Goal: Complete application form: Complete application form

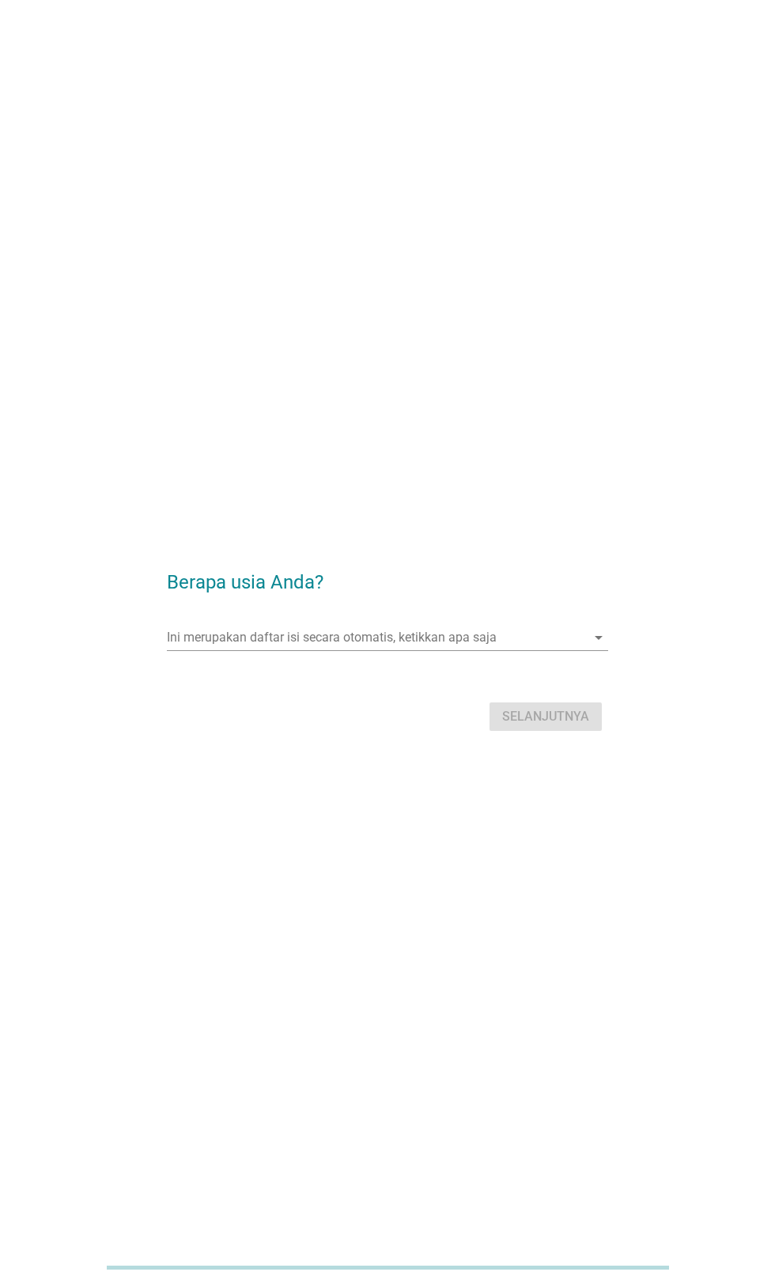
click at [411, 650] on input "Ini merupakan daftar isi secara otomatis, ketikkan apa saja" at bounding box center [376, 637] width 418 height 25
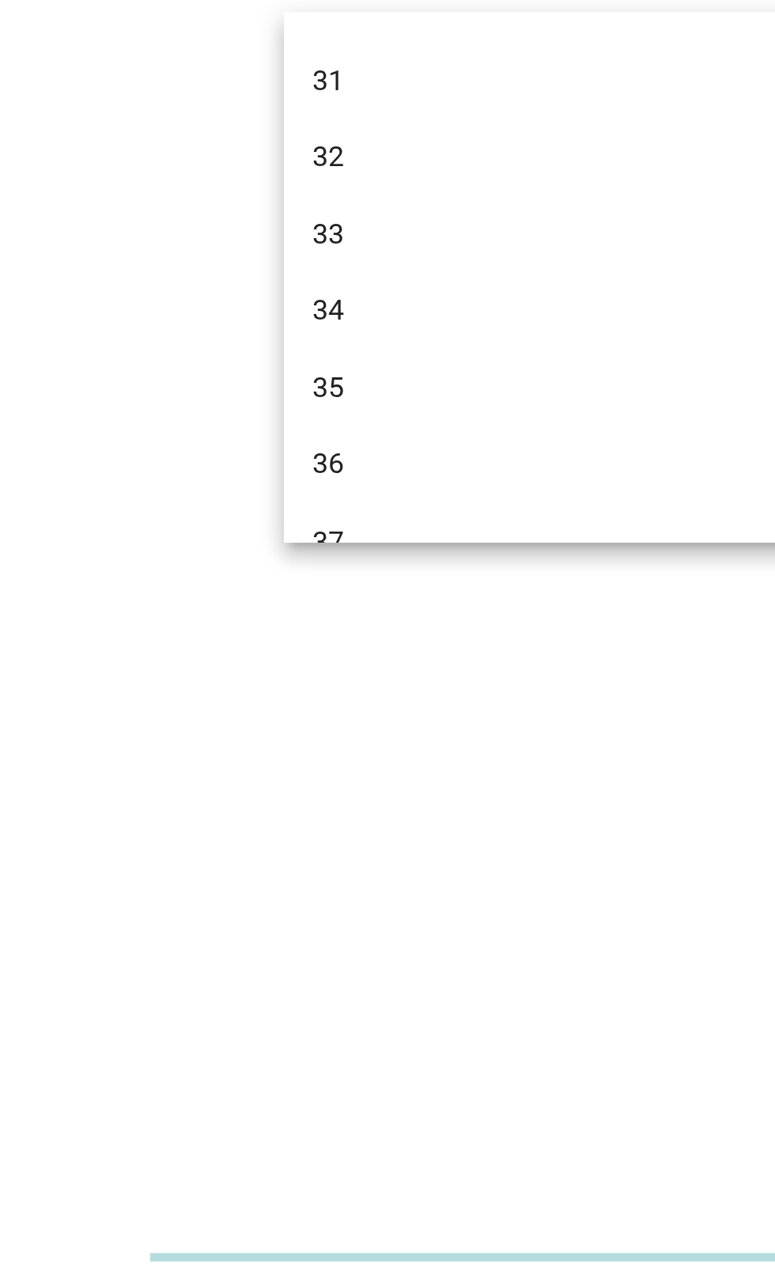
scroll to position [441, 0]
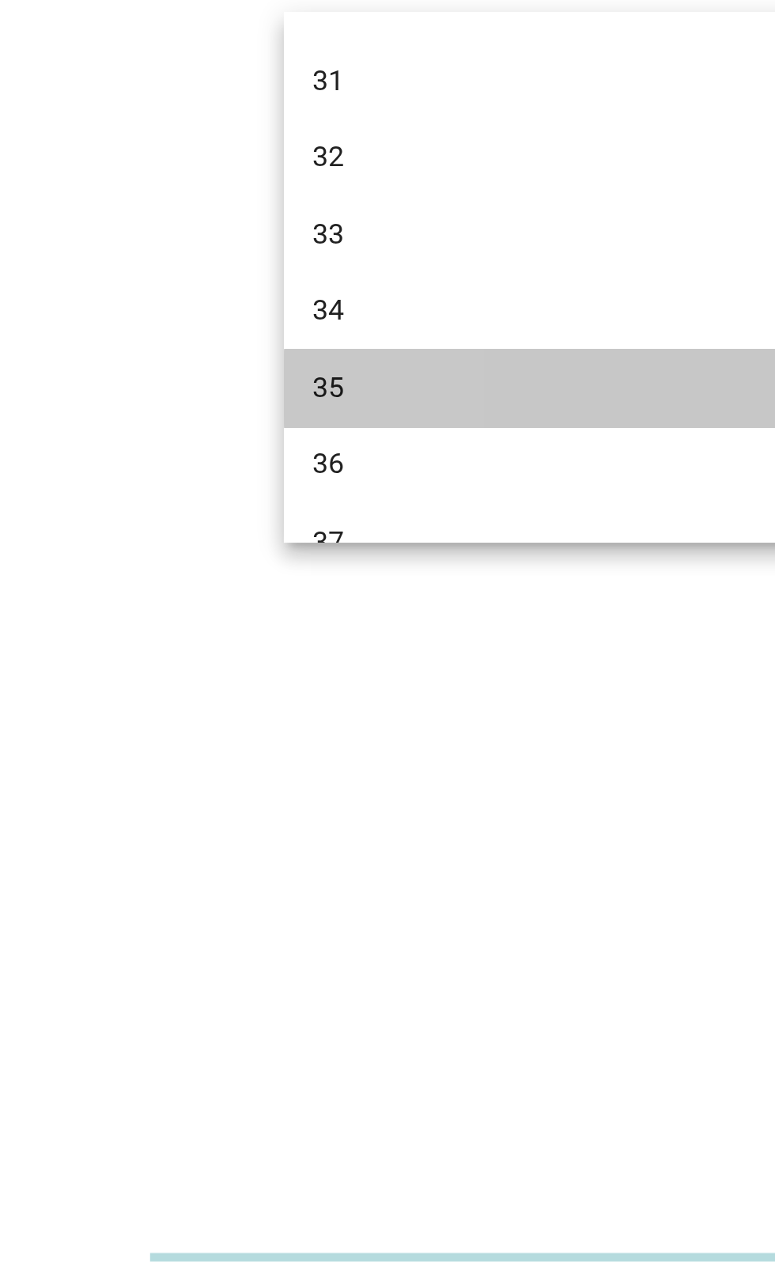
click at [231, 875] on div "35" at bounding box center [370, 878] width 380 height 19
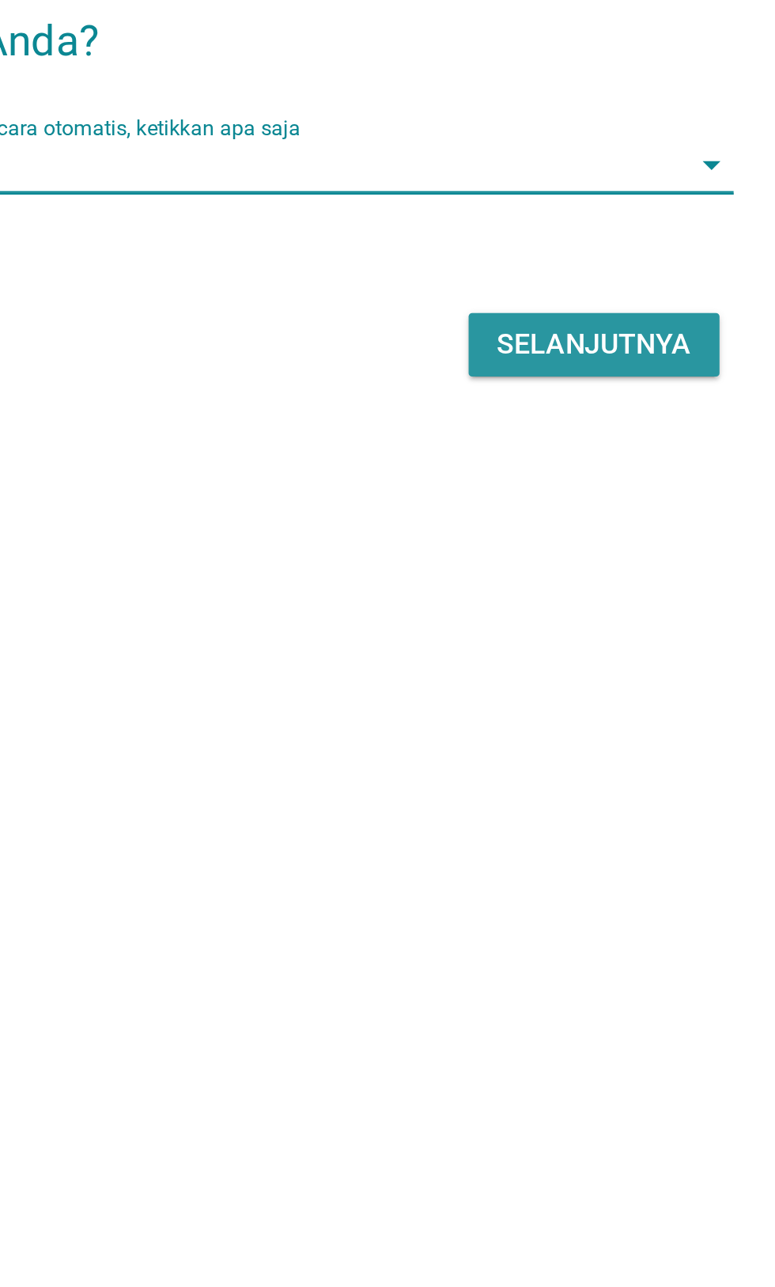
click at [532, 727] on div "Selanjutnya" at bounding box center [545, 717] width 87 height 19
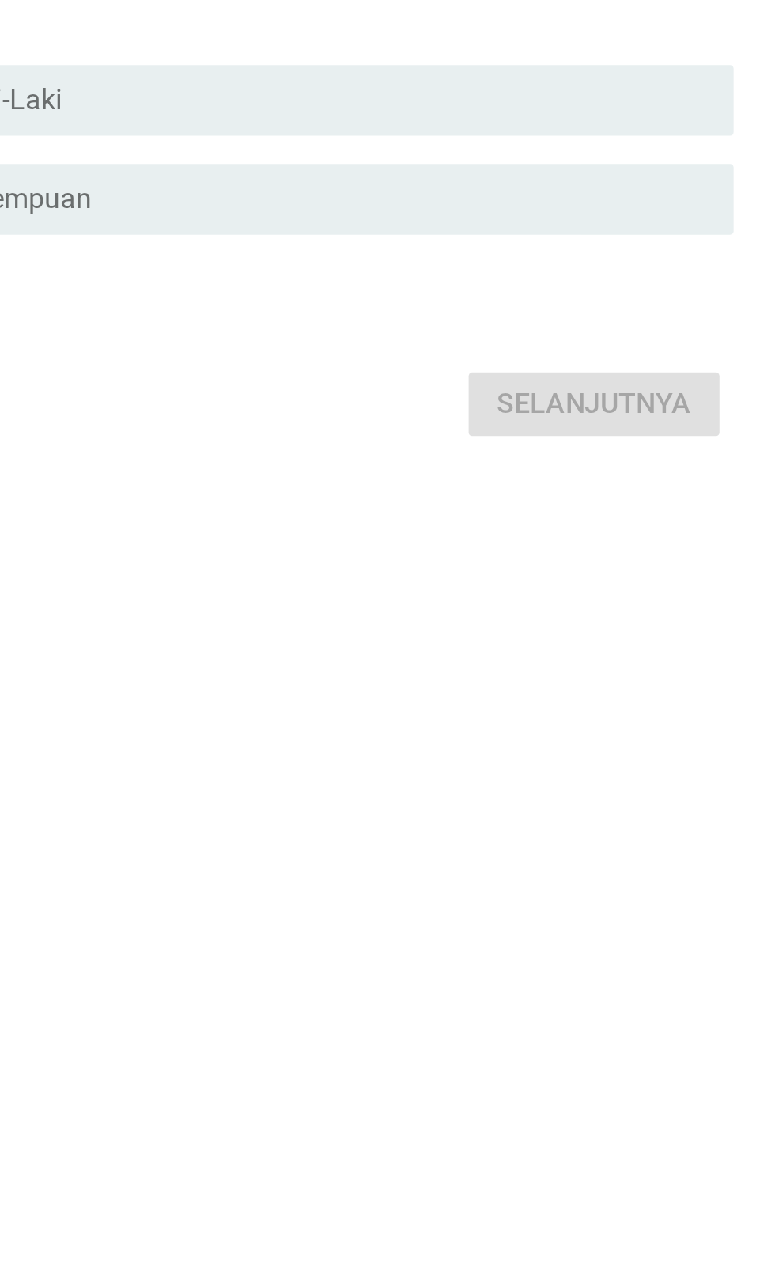
scroll to position [0, 0]
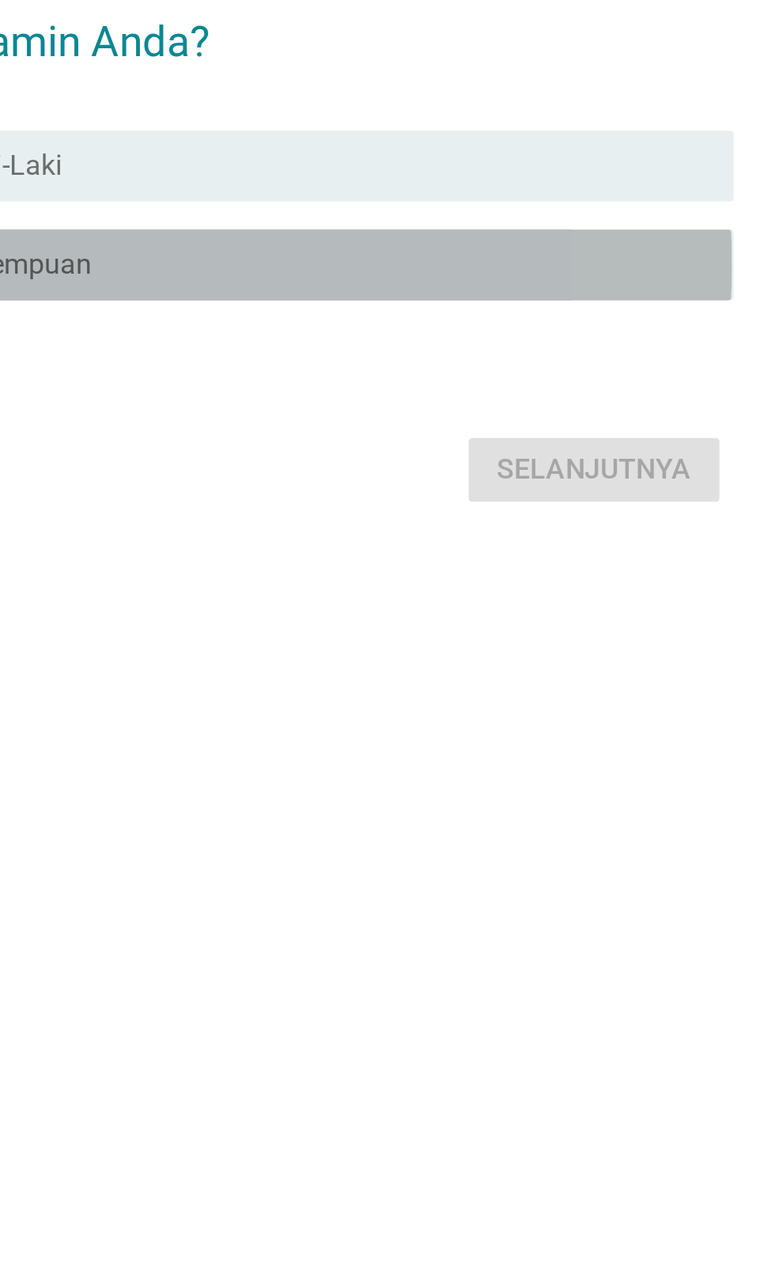
click at [379, 661] on div "radio_button_unchecked Perempuan" at bounding box center [420, 653] width 326 height 16
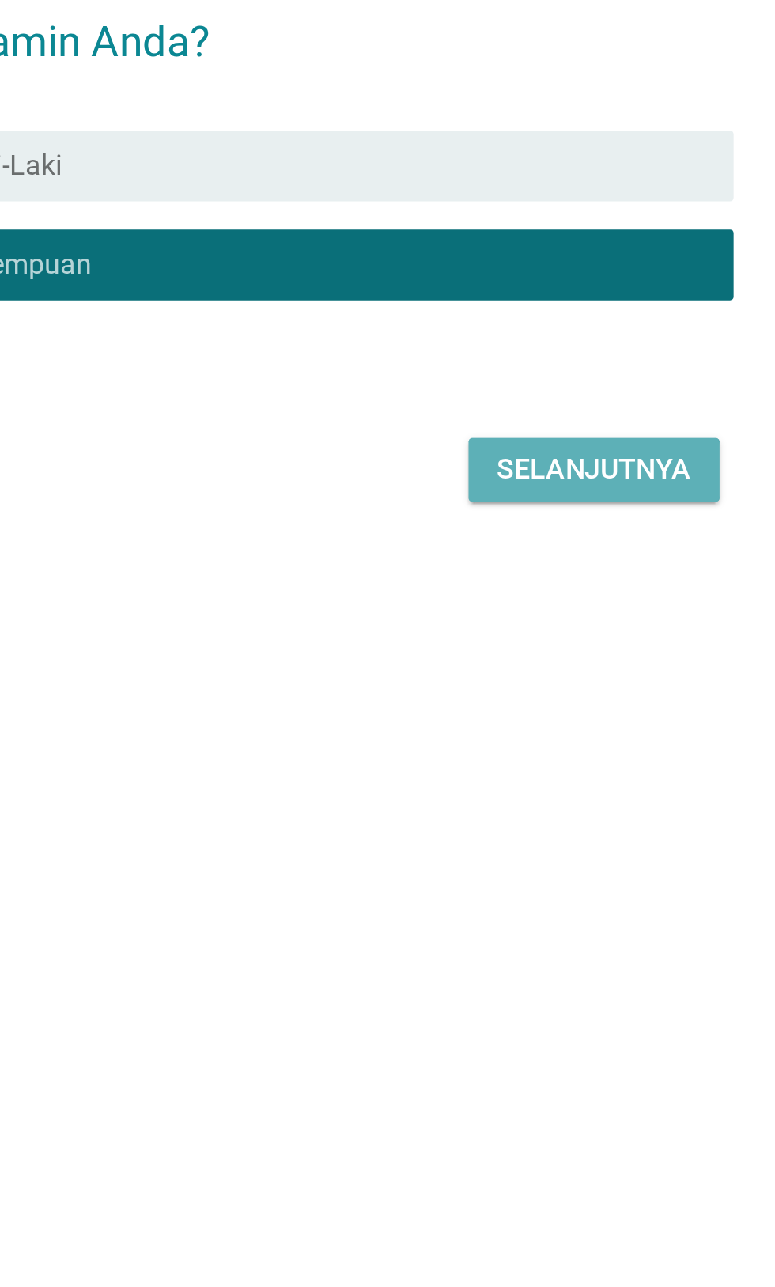
click at [546, 759] on button "Selanjutnya" at bounding box center [546, 745] width 112 height 28
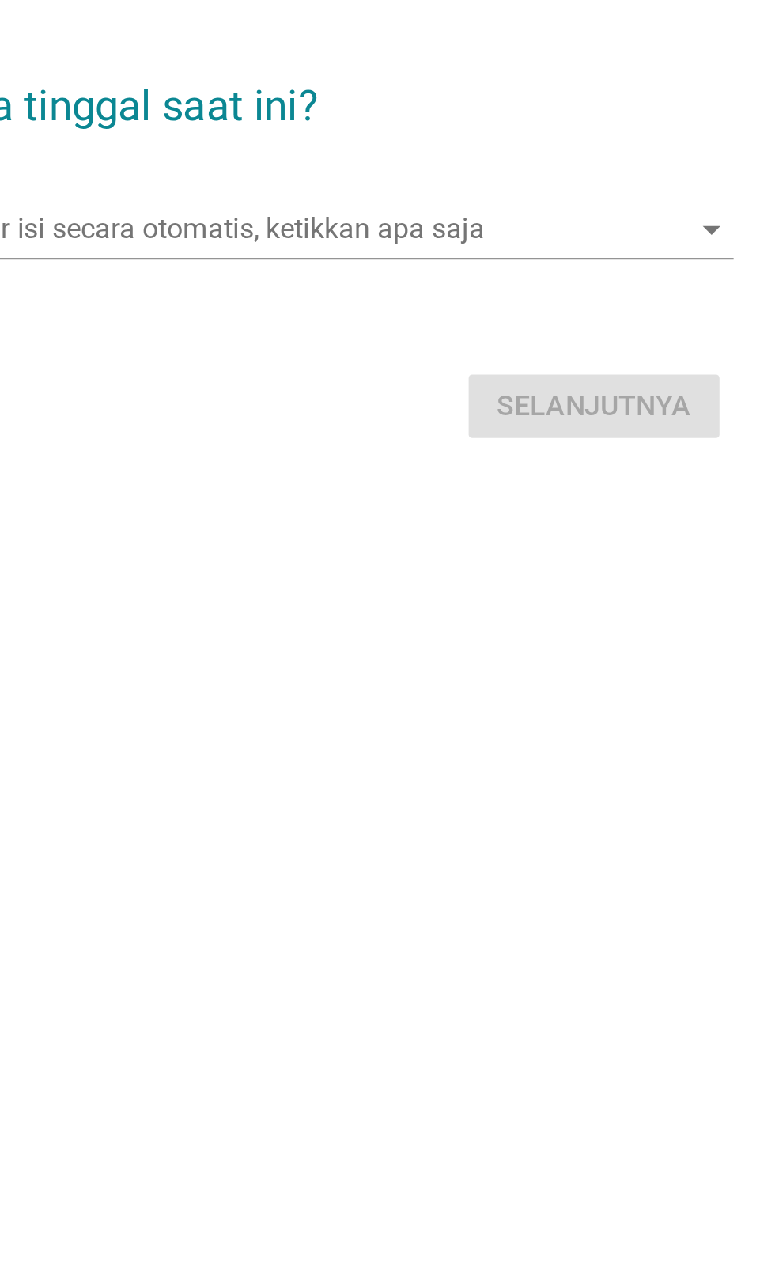
scroll to position [28, 0]
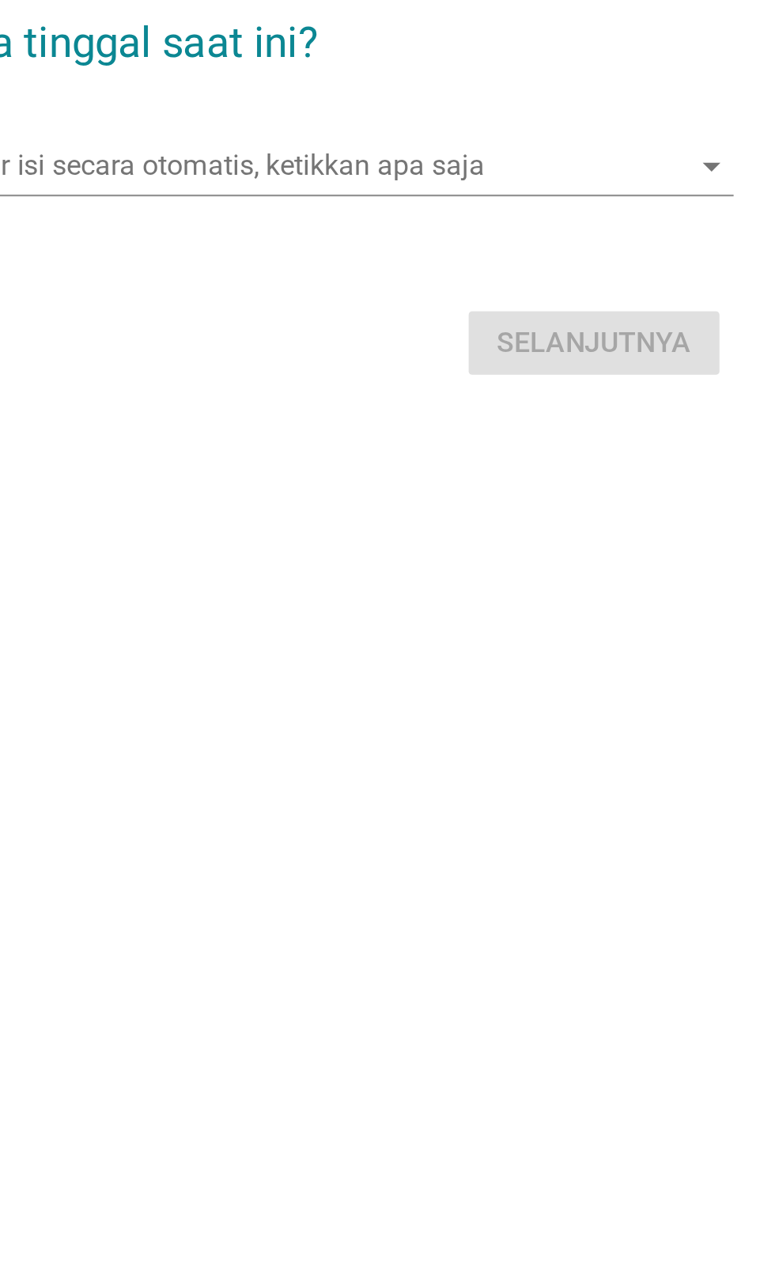
click at [411, 645] on form "Di mana Anda tinggal saat ini? Ini merupakan daftar isi secara otomatis, ketikk…" at bounding box center [387, 615] width 441 height 183
click at [459, 622] on input "Ini merupakan daftar isi secara otomatis, ketikkan apa saja" at bounding box center [376, 608] width 418 height 25
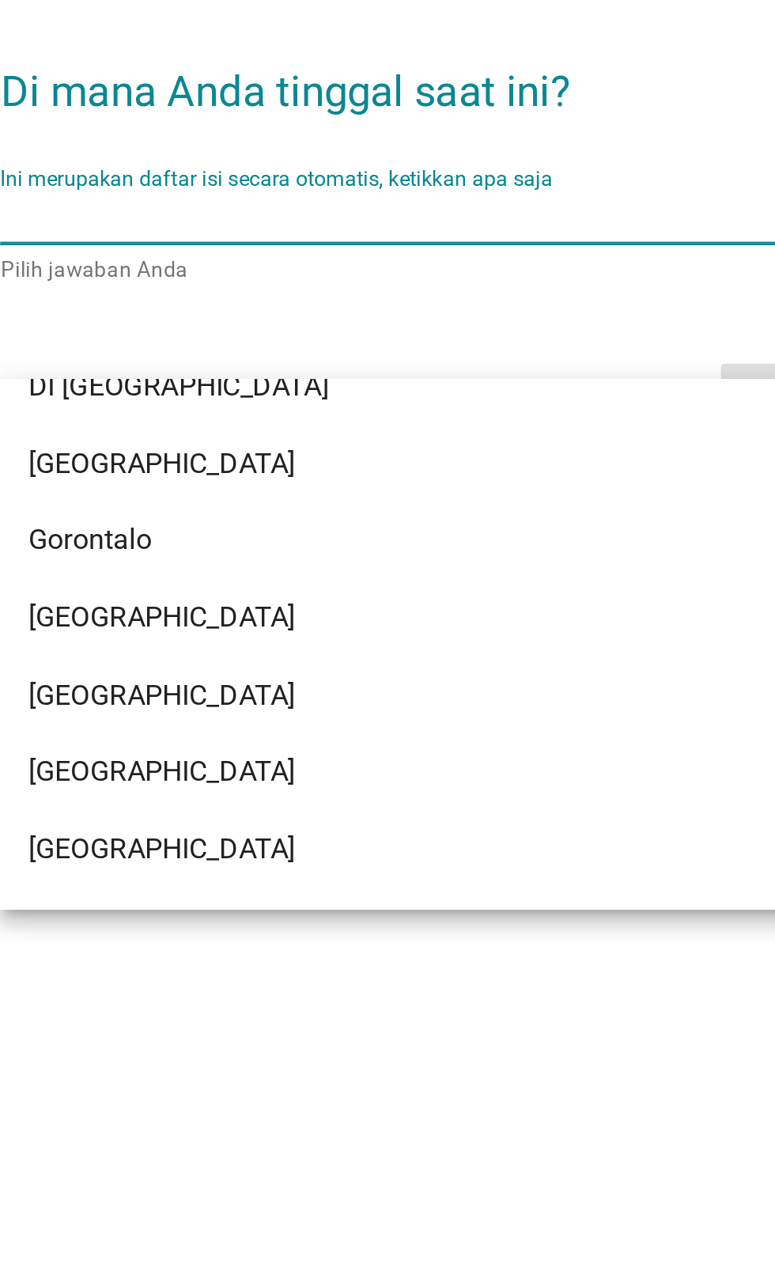
scroll to position [162, 0]
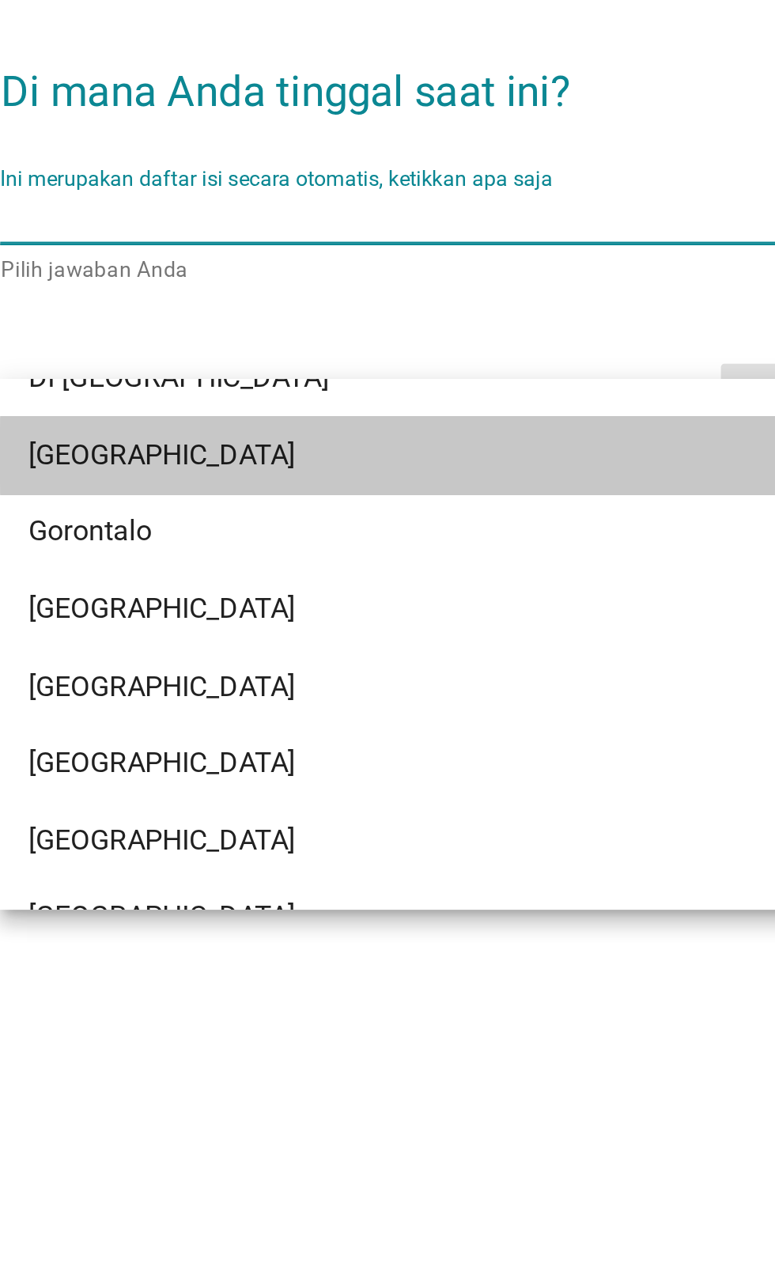
click at [279, 716] on div "[GEOGRAPHIC_DATA]" at bounding box center [370, 716] width 380 height 19
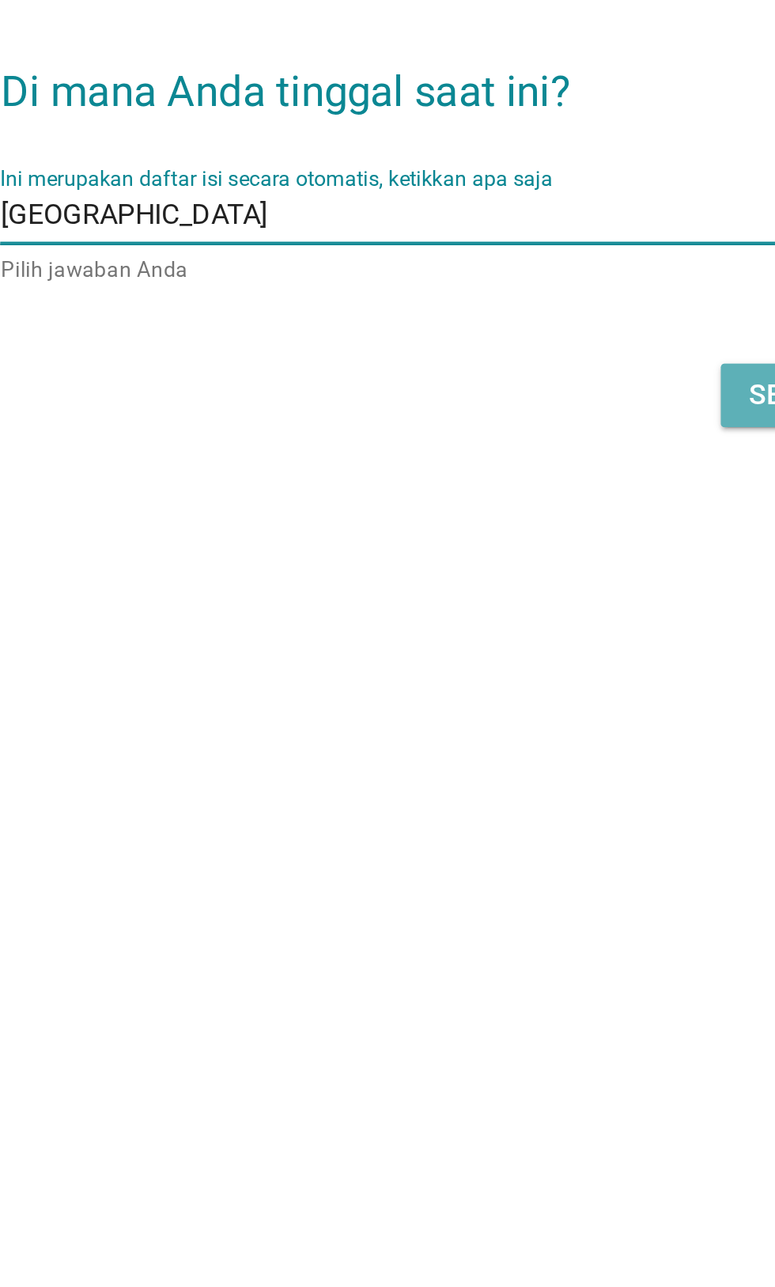
click at [494, 704] on button "Selanjutnya" at bounding box center [546, 689] width 112 height 28
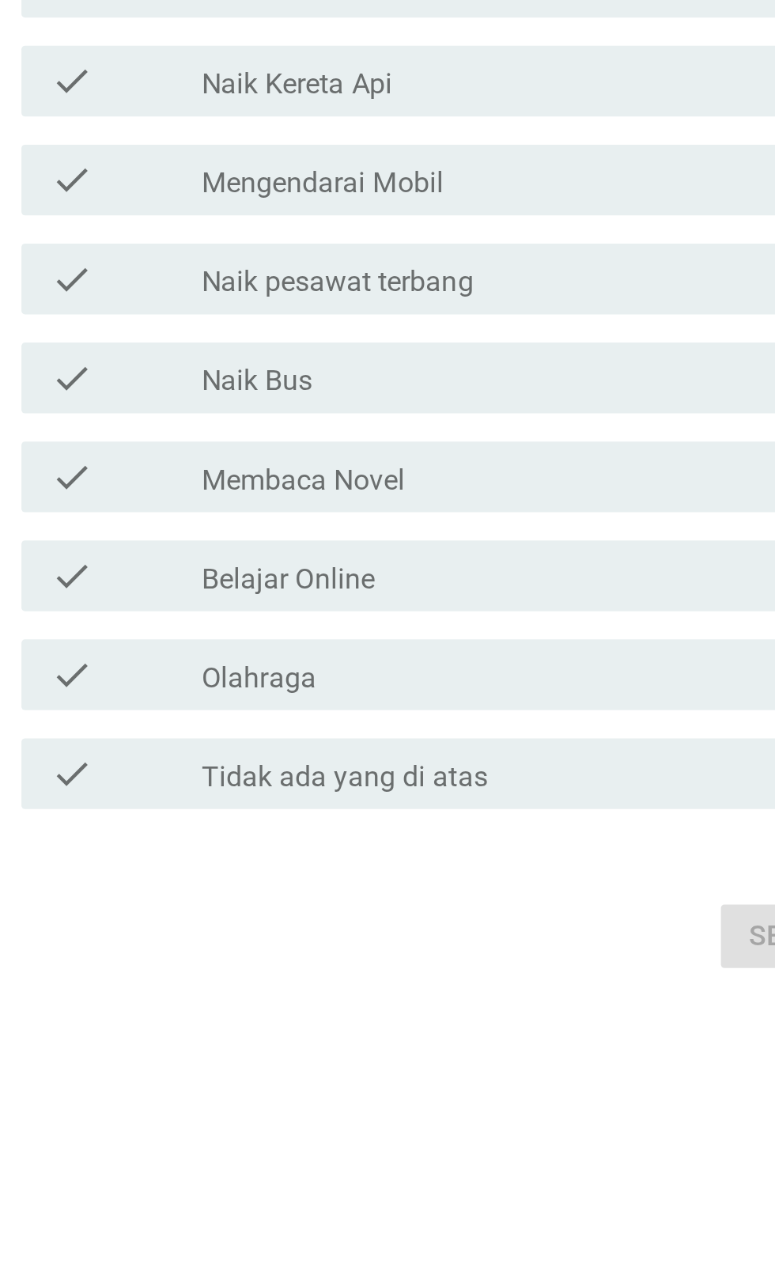
scroll to position [0, 0]
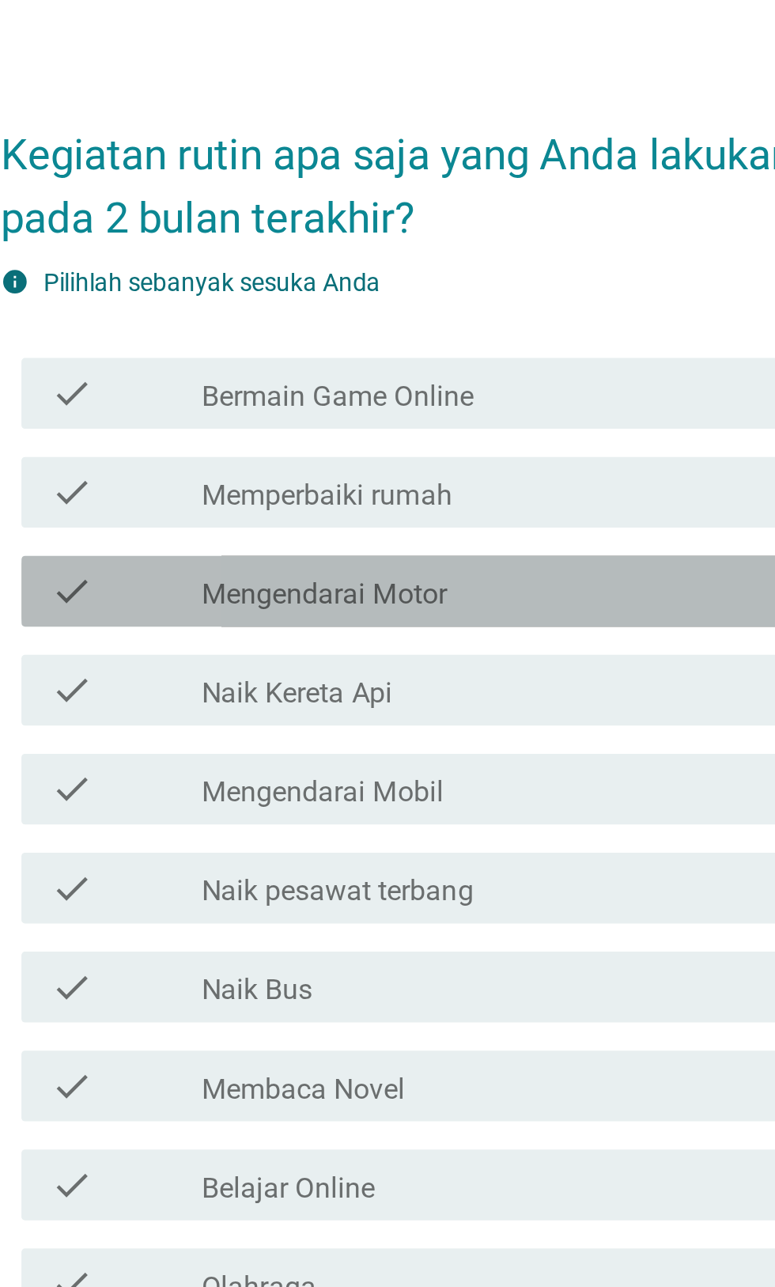
click at [381, 549] on div "check check_box_outline_blank Mengendarai Motor" at bounding box center [391, 533] width 431 height 32
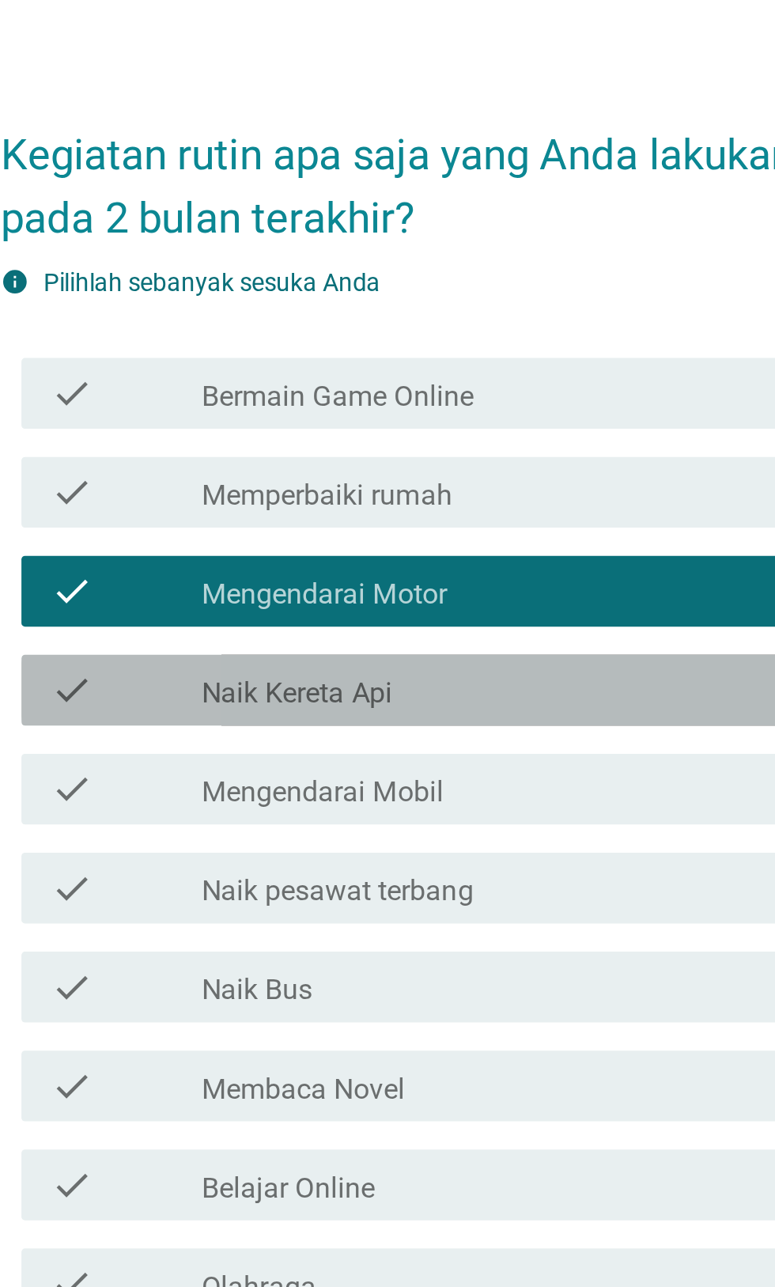
click at [355, 587] on div "check_box_outline_blank Naik Kereta Api" at bounding box center [426, 577] width 339 height 19
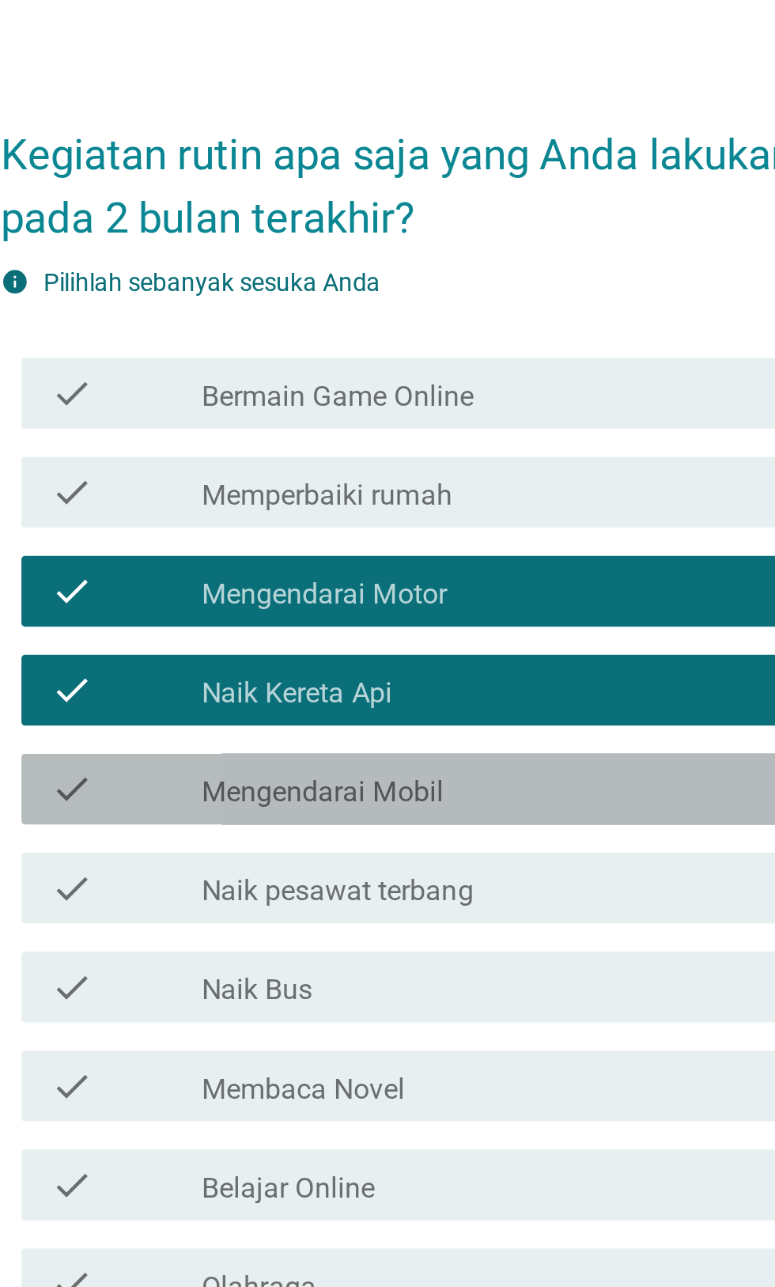
click at [342, 631] on label "Mengendarai Mobil" at bounding box center [311, 623] width 108 height 16
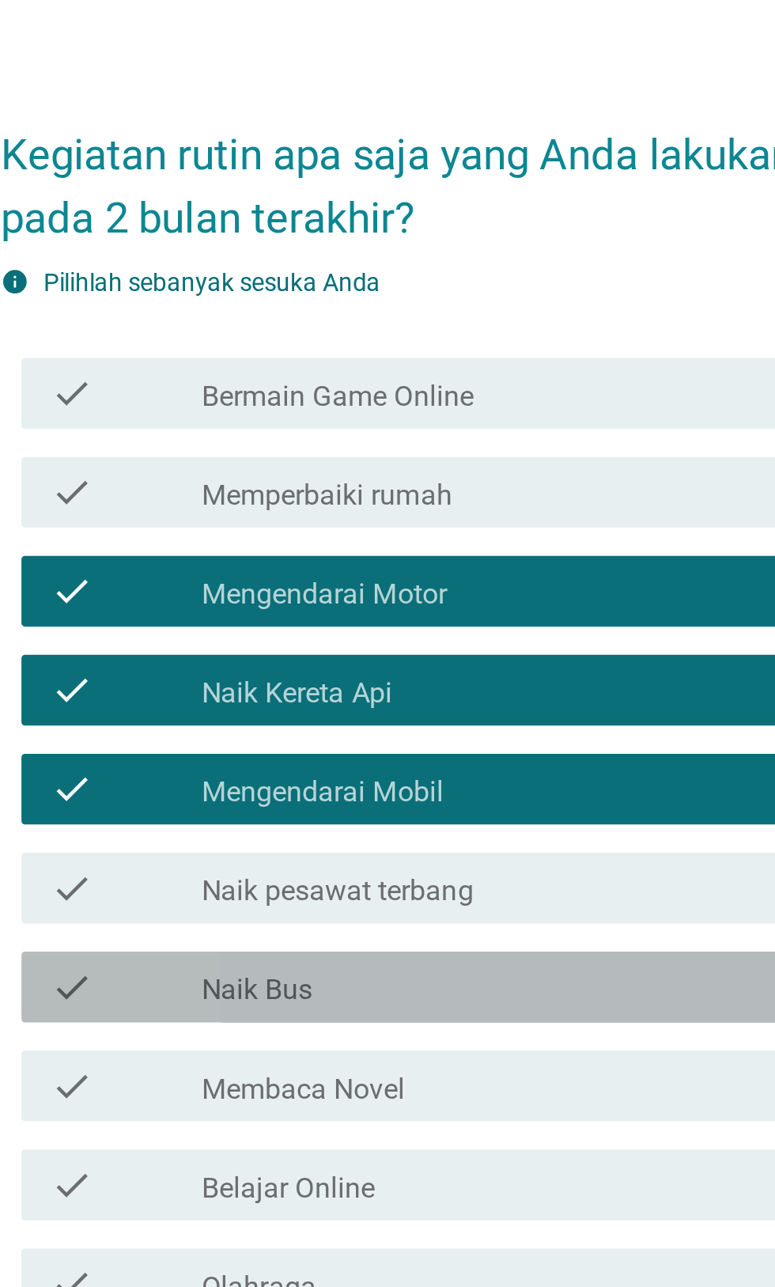
click at [341, 720] on div "check_box_outline_blank Naik Bus" at bounding box center [426, 710] width 339 height 19
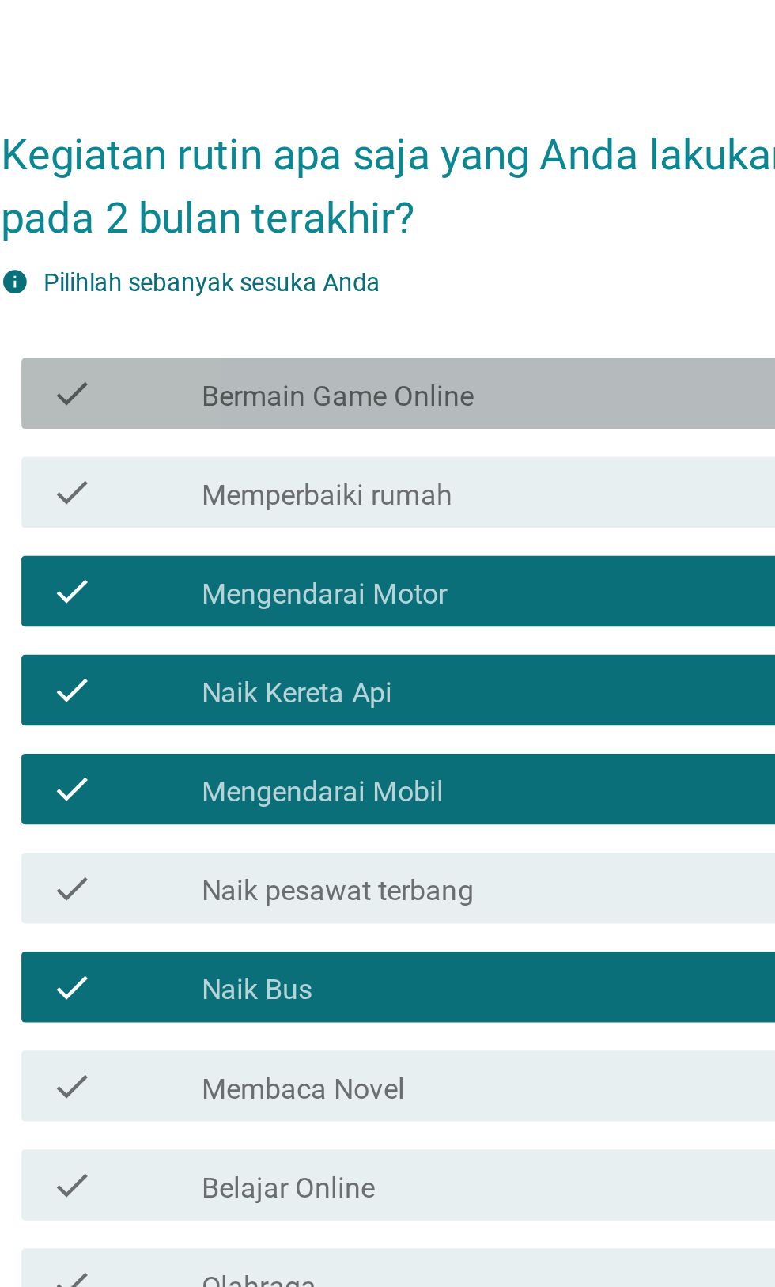
click at [395, 460] on div "check check_box_outline_blank Bermain Game Online" at bounding box center [391, 445] width 431 height 32
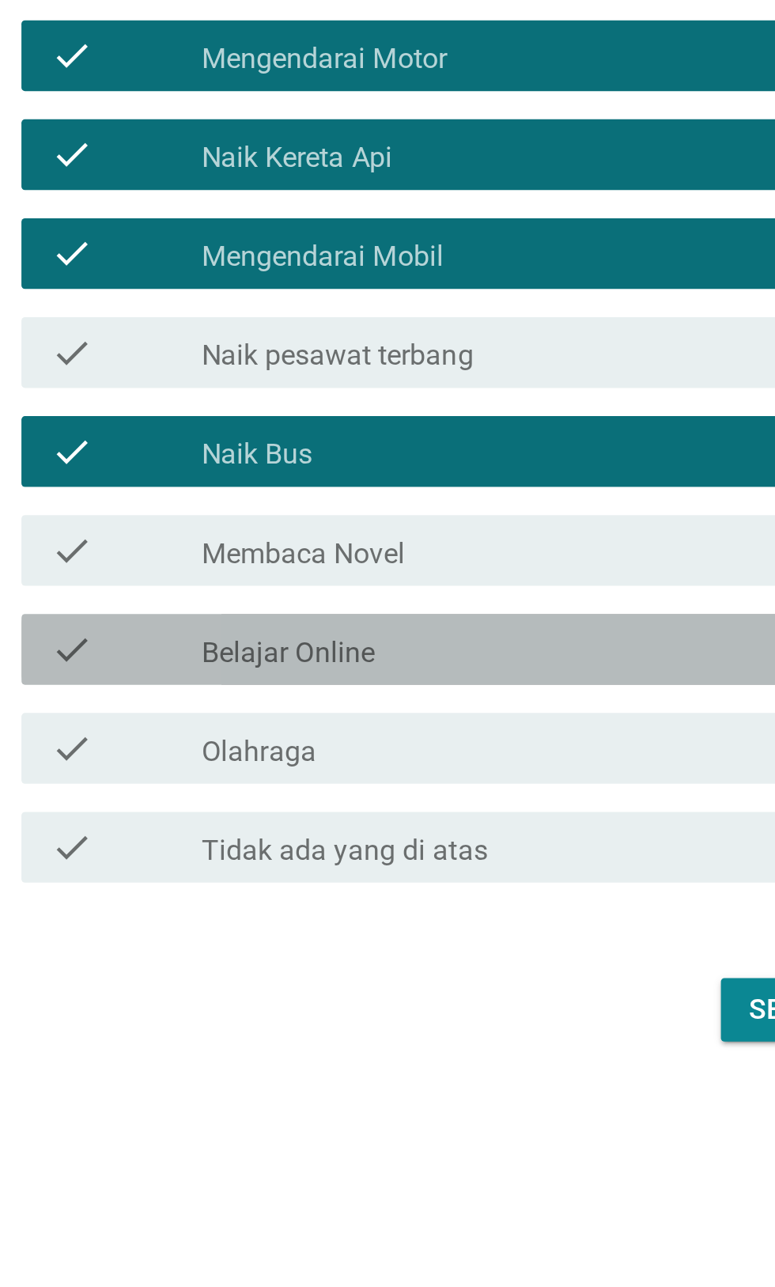
click at [352, 808] on div "check_box_outline_blank Belajar Online" at bounding box center [426, 798] width 339 height 19
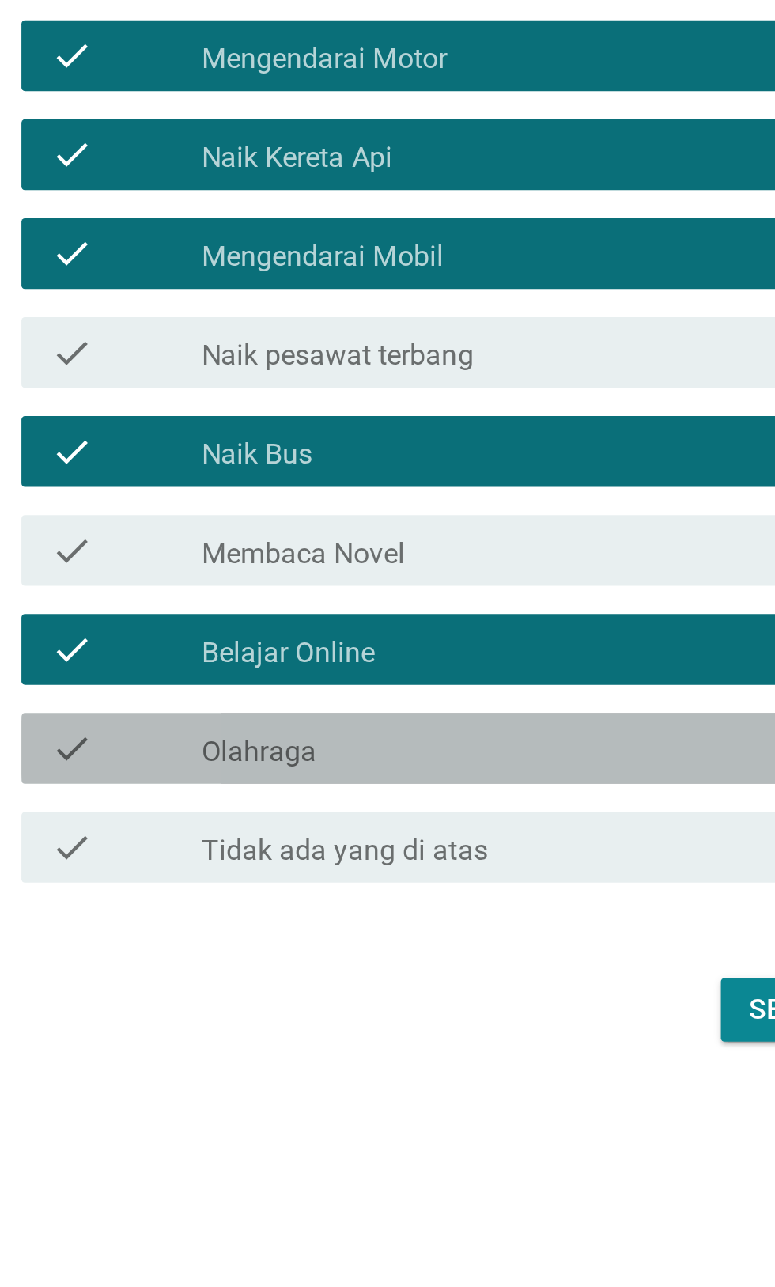
click at [360, 853] on div "check_box_outline_blank Olahraga" at bounding box center [426, 843] width 339 height 19
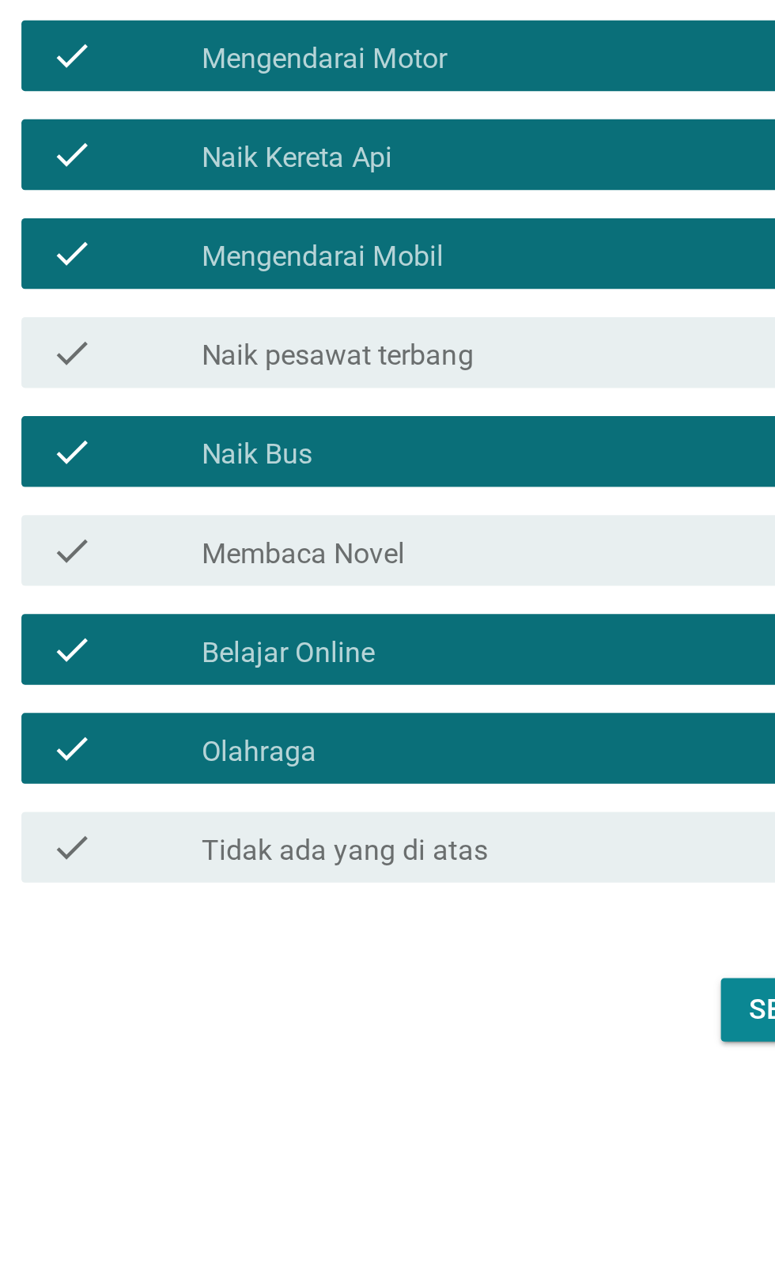
click at [387, 764] on div "check_box_outline_blank Membaca Novel" at bounding box center [426, 754] width 339 height 19
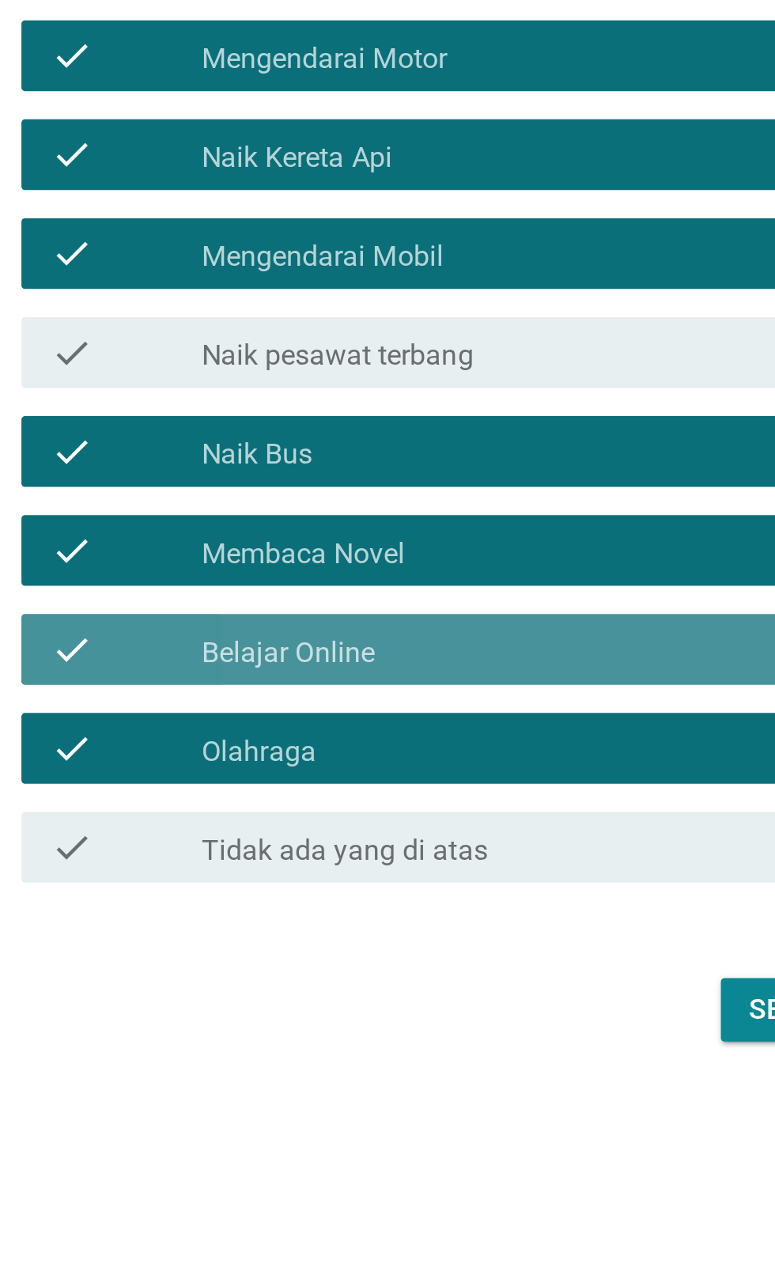
click at [417, 808] on div "check_box_outline_blank Belajar Online" at bounding box center [426, 798] width 339 height 19
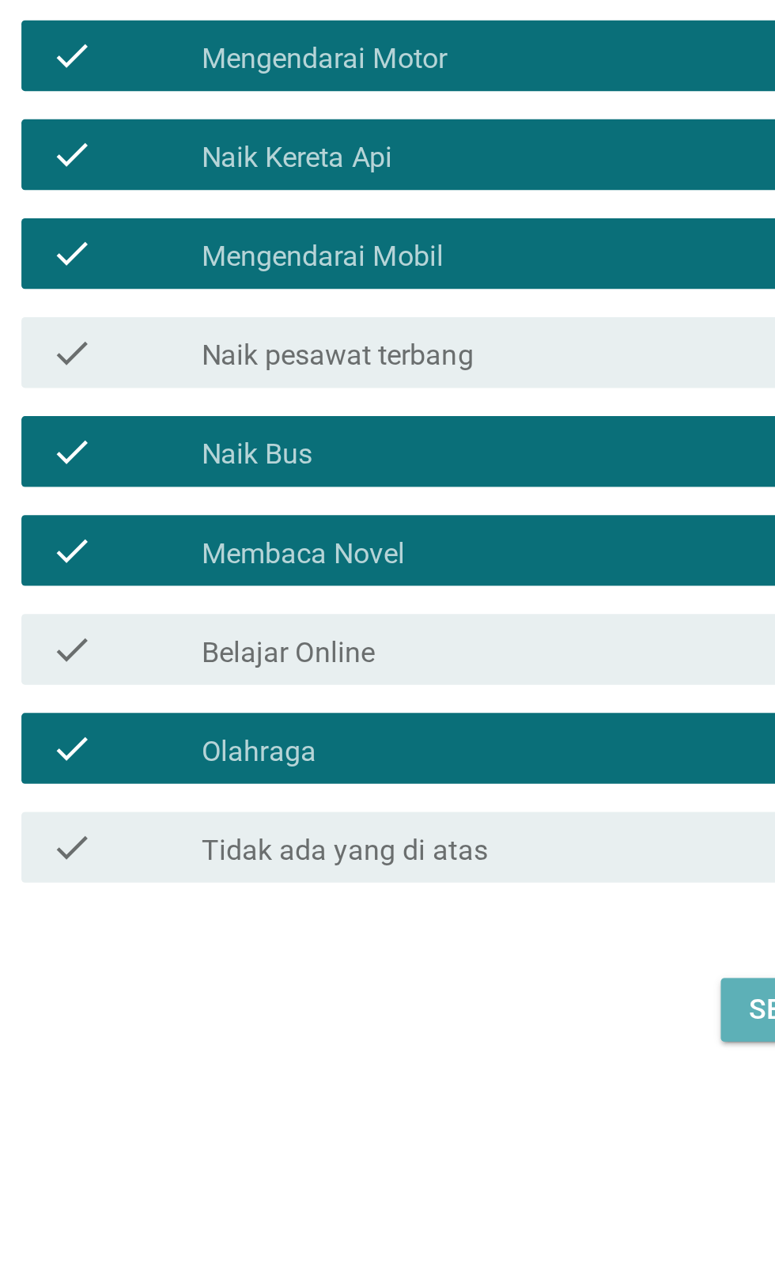
click at [490, 974] on button "Selanjutnya" at bounding box center [546, 960] width 112 height 28
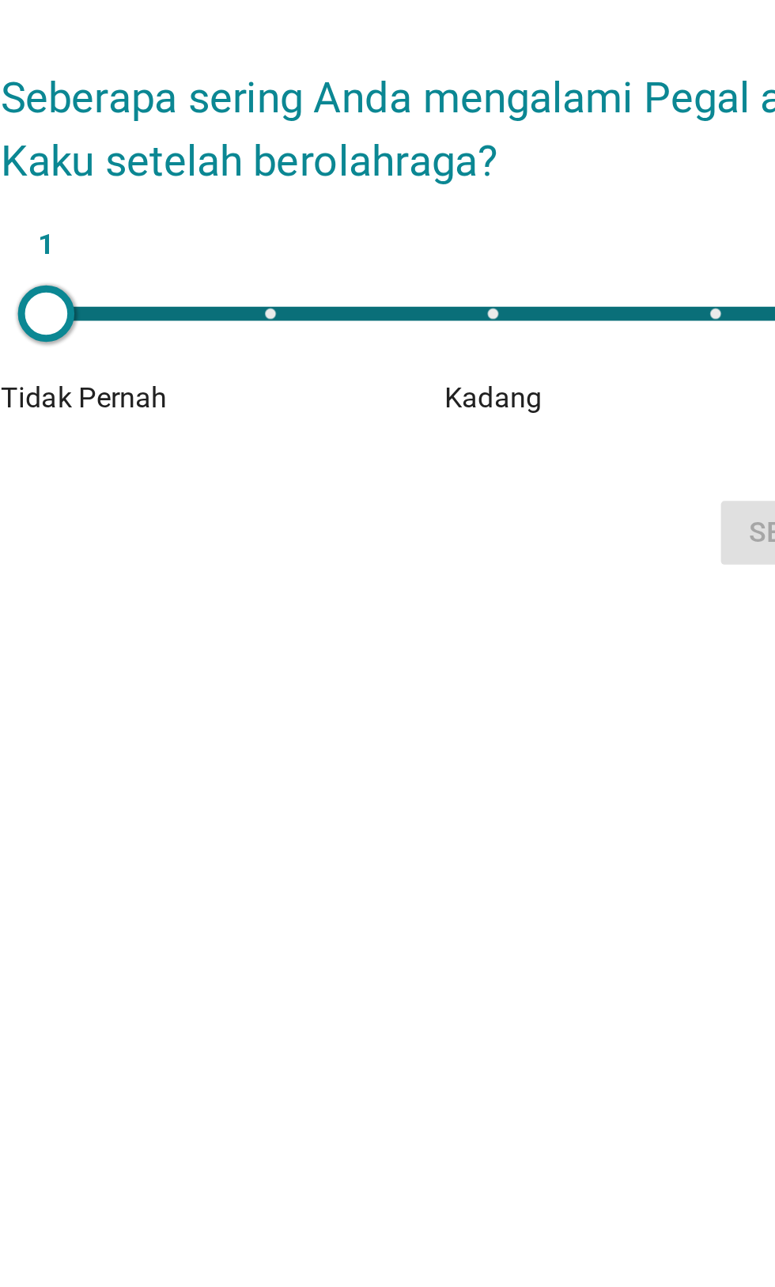
scroll to position [16, 0]
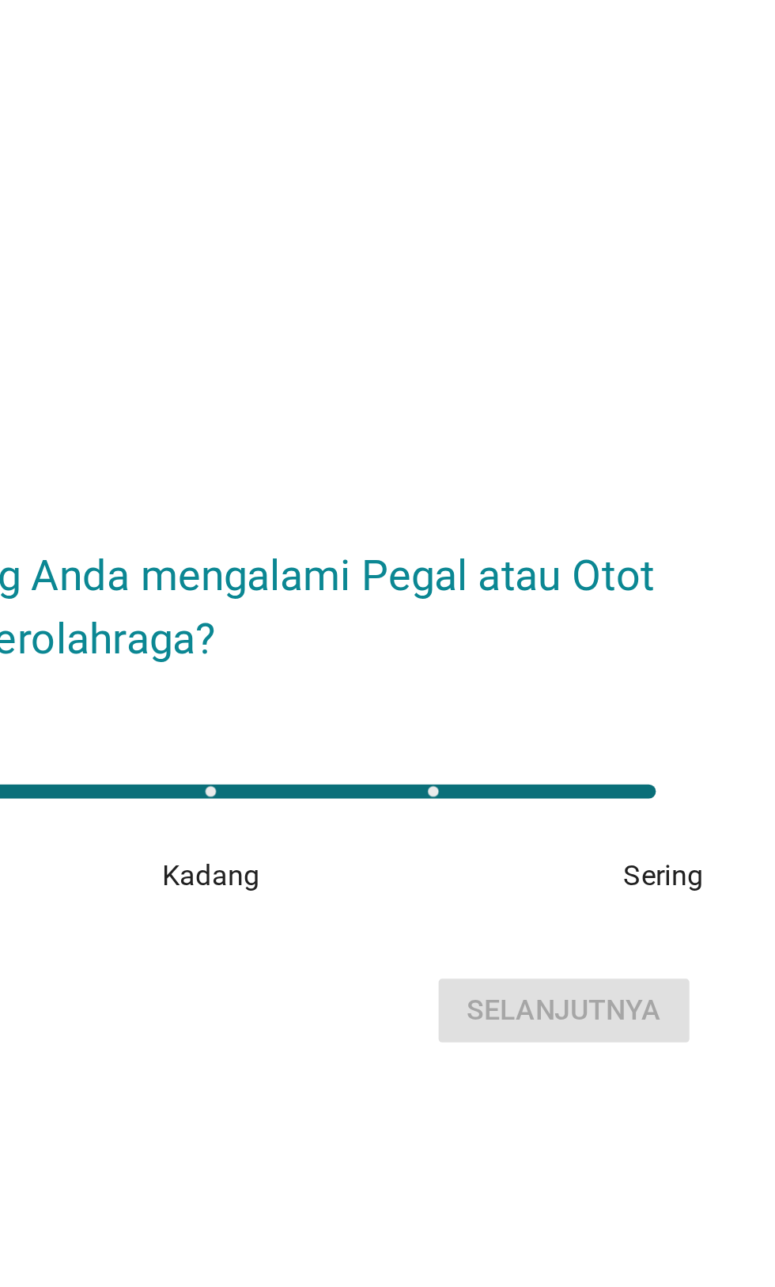
click at [487, 649] on div "1" at bounding box center [387, 633] width 425 height 32
type input "4"
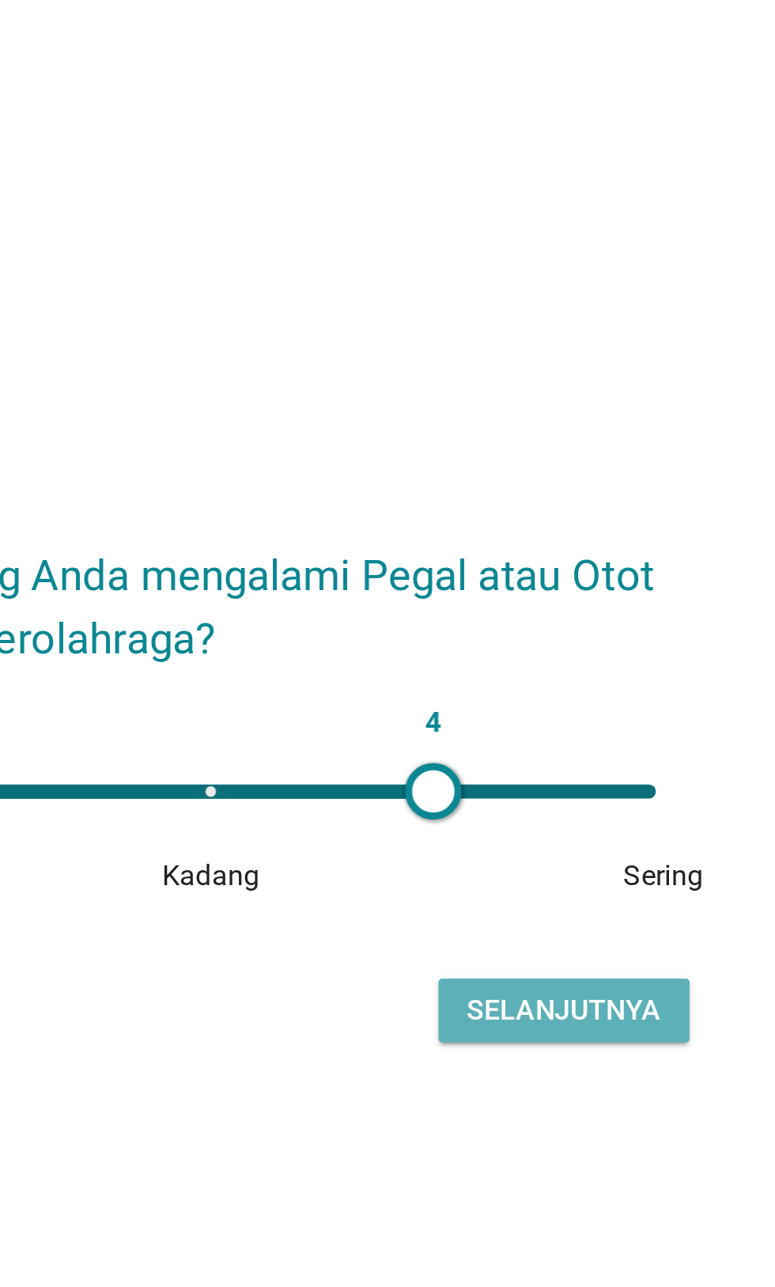
click at [547, 740] on div "Selanjutnya" at bounding box center [545, 730] width 87 height 19
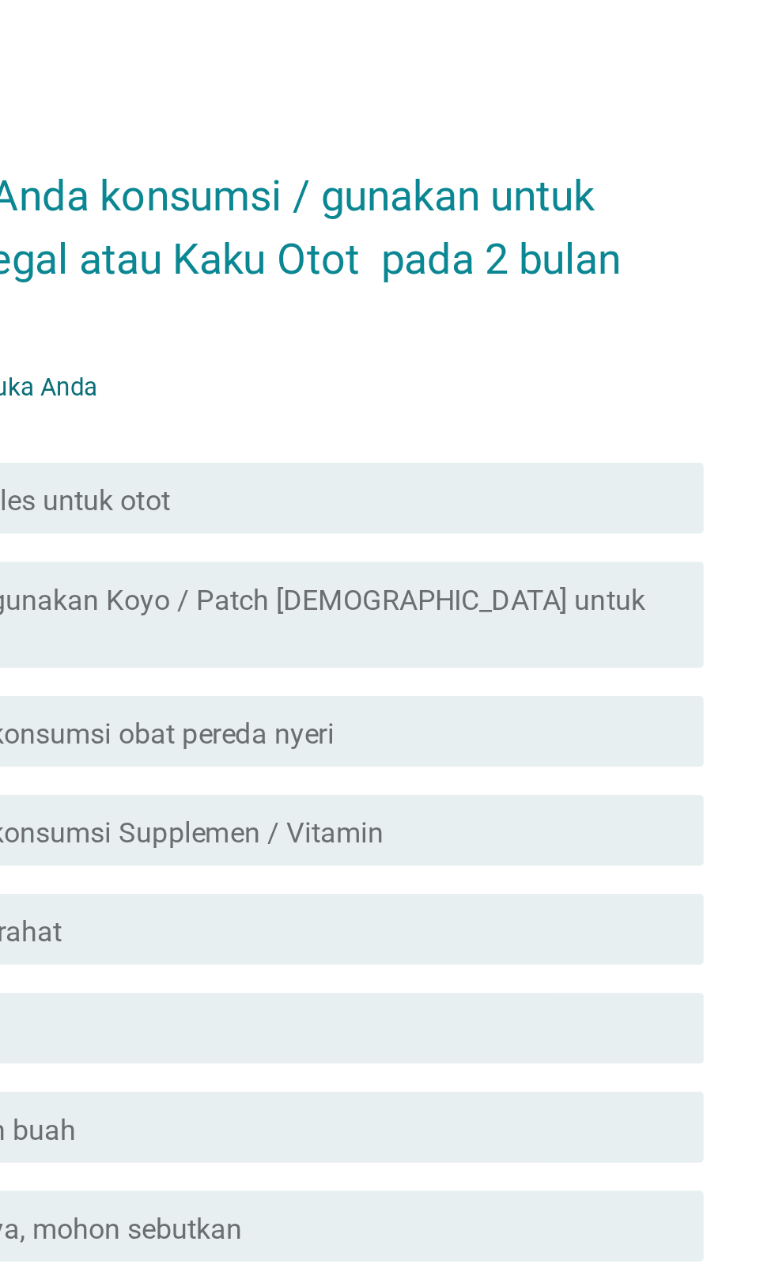
scroll to position [0, 0]
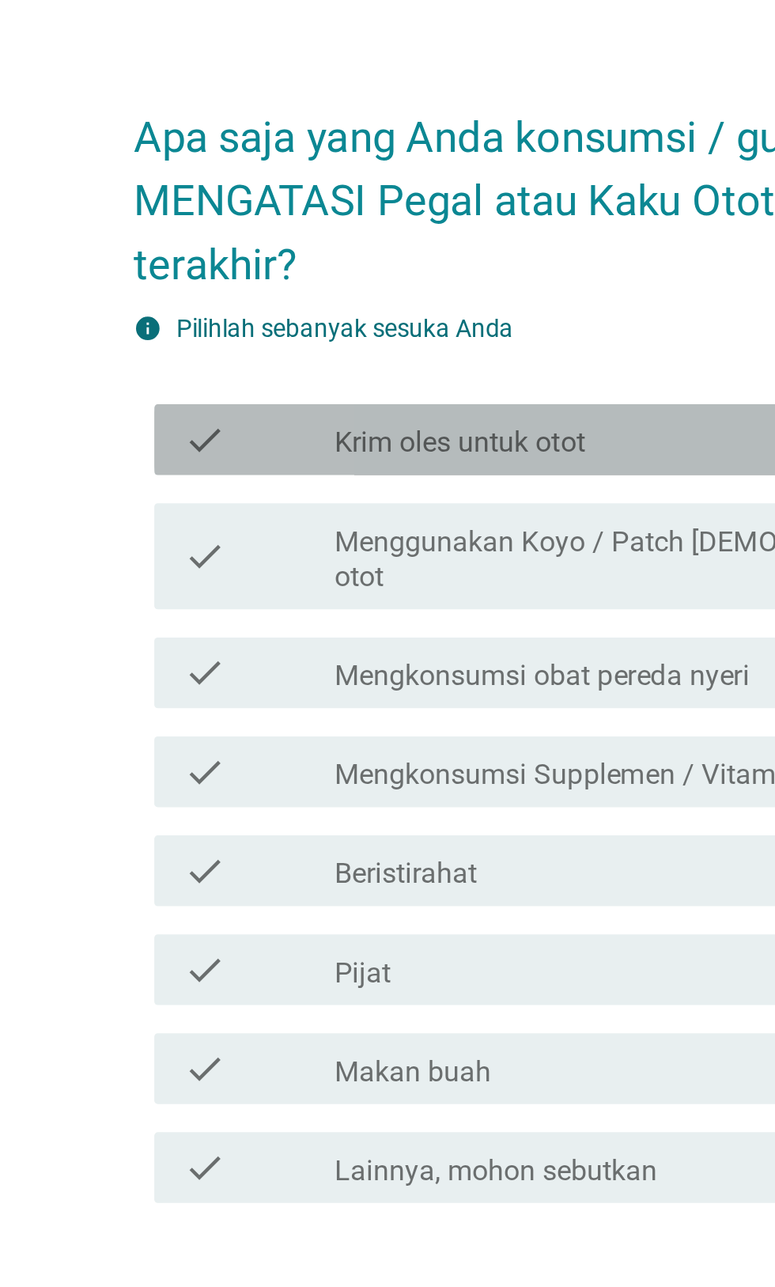
click at [356, 527] on label "Krim oles untuk otot" at bounding box center [313, 519] width 112 height 16
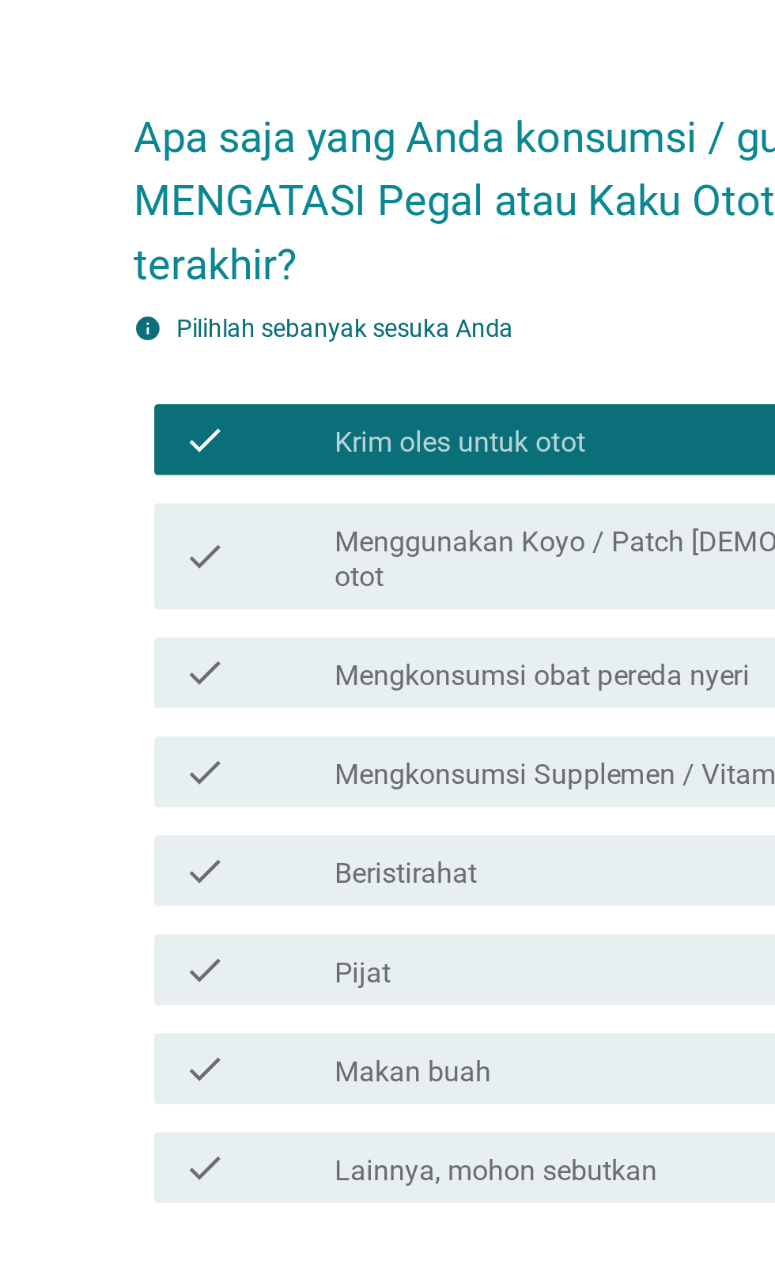
click at [347, 587] on label "Menggunakan Koyo / Patch [DEMOGRAPHIC_DATA] untuk otot" at bounding box center [426, 571] width 339 height 32
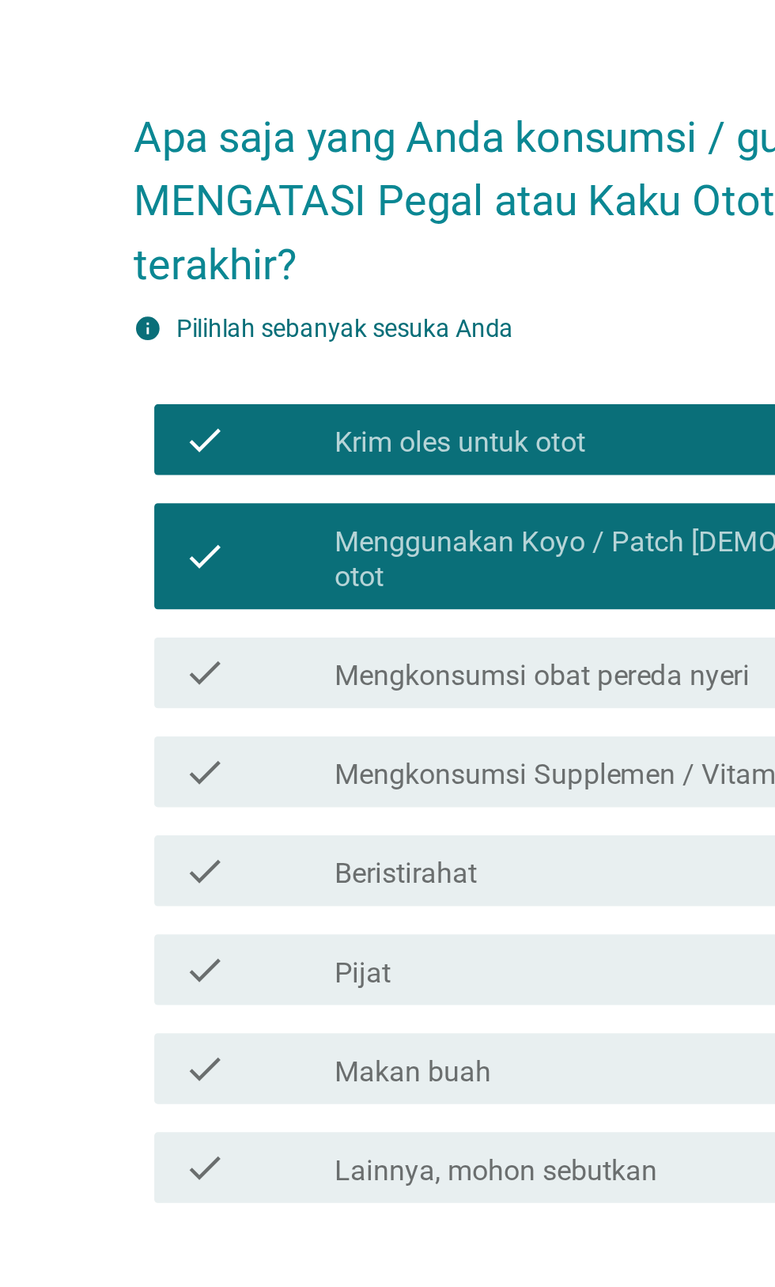
click at [339, 631] on label "Mengkonsumsi obat pereda nyeri" at bounding box center [350, 623] width 186 height 16
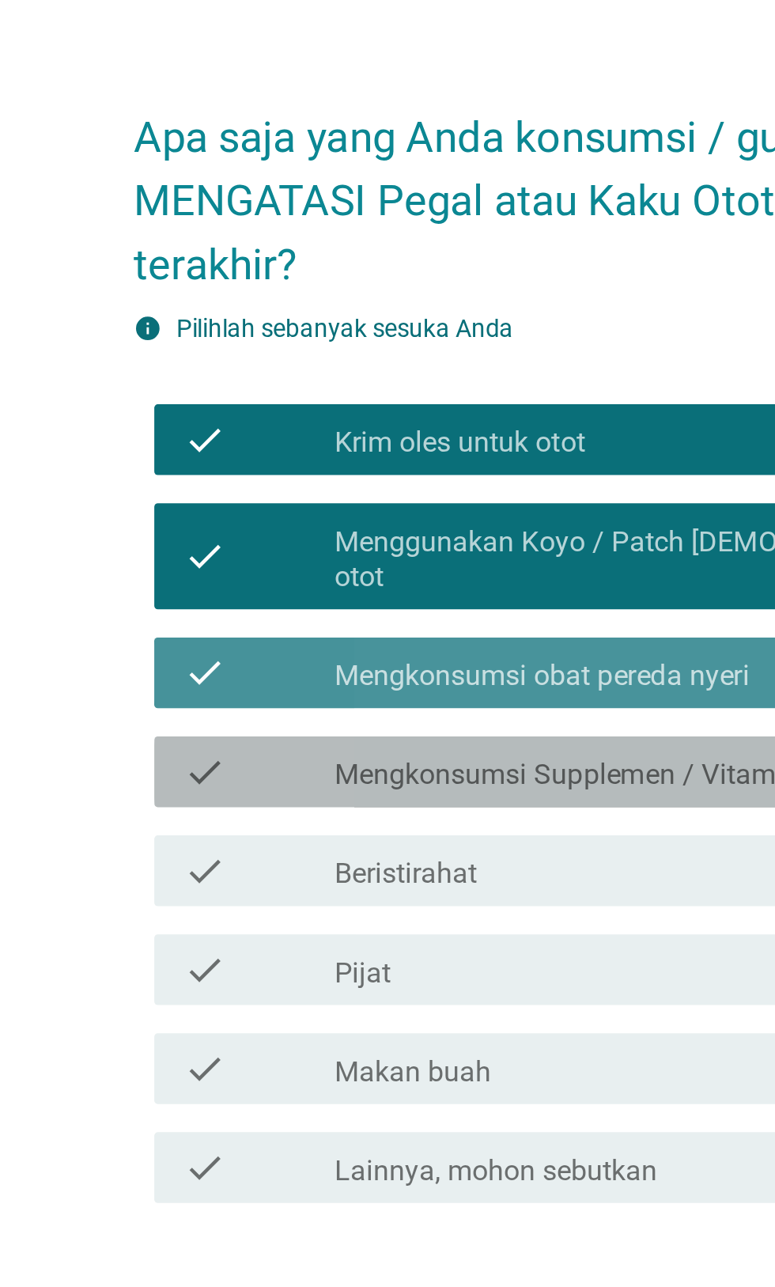
click at [339, 675] on label "Mengkonsumsi Supplemen / Vitamin" at bounding box center [361, 668] width 208 height 16
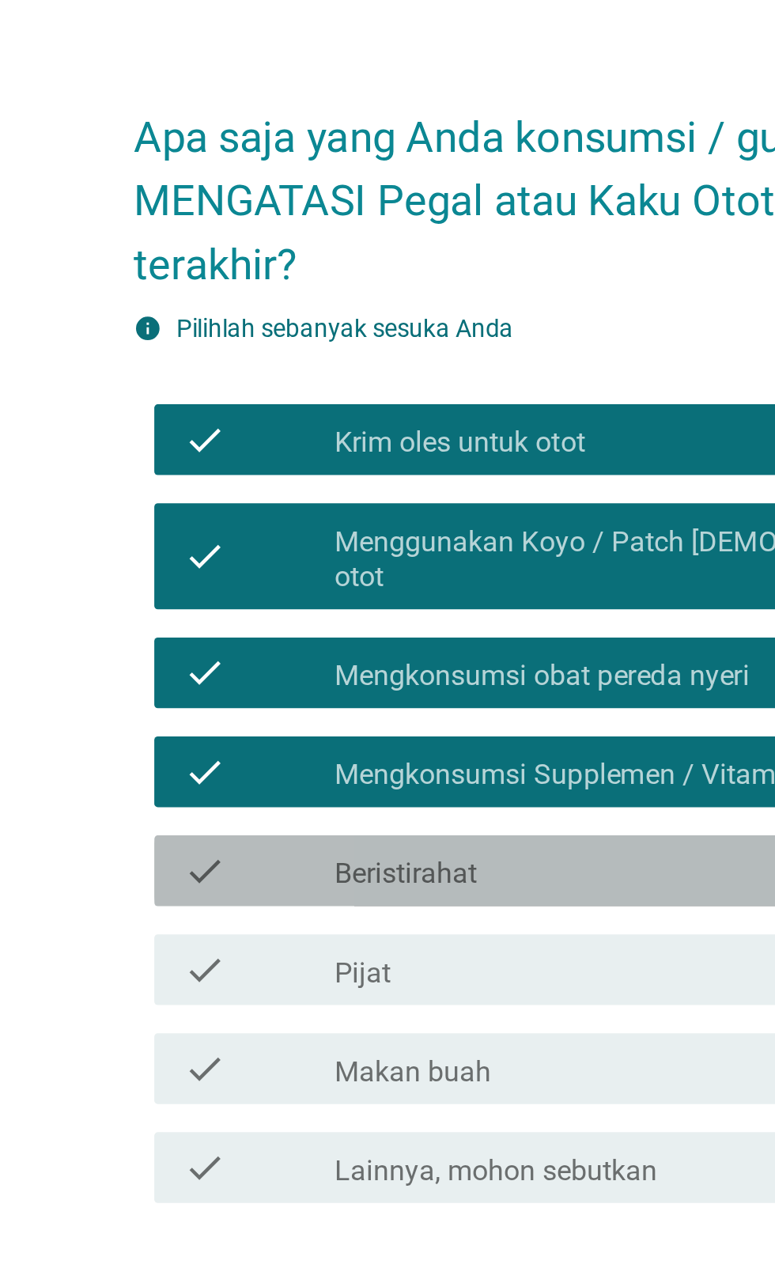
click at [318, 720] on label "Beristirahat" at bounding box center [289, 712] width 64 height 16
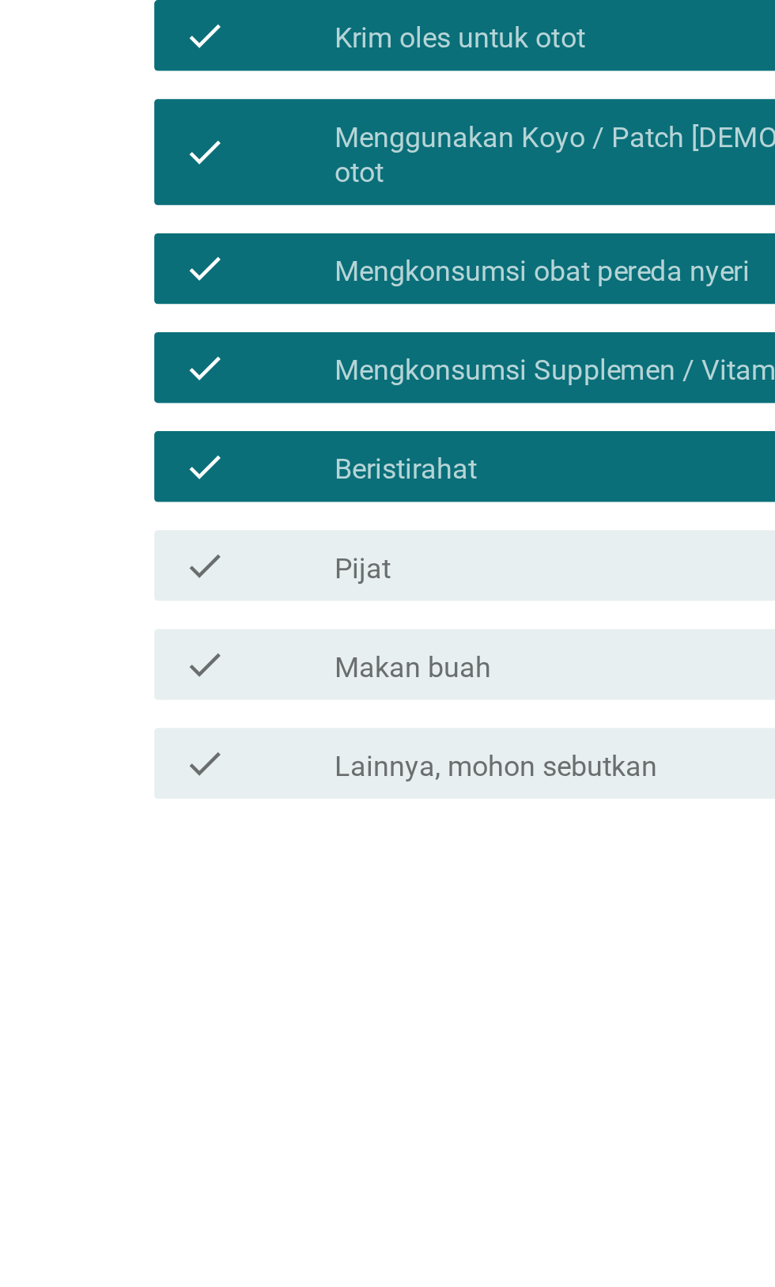
click at [314, 764] on div "check_box_outline_blank Pijat" at bounding box center [426, 754] width 339 height 19
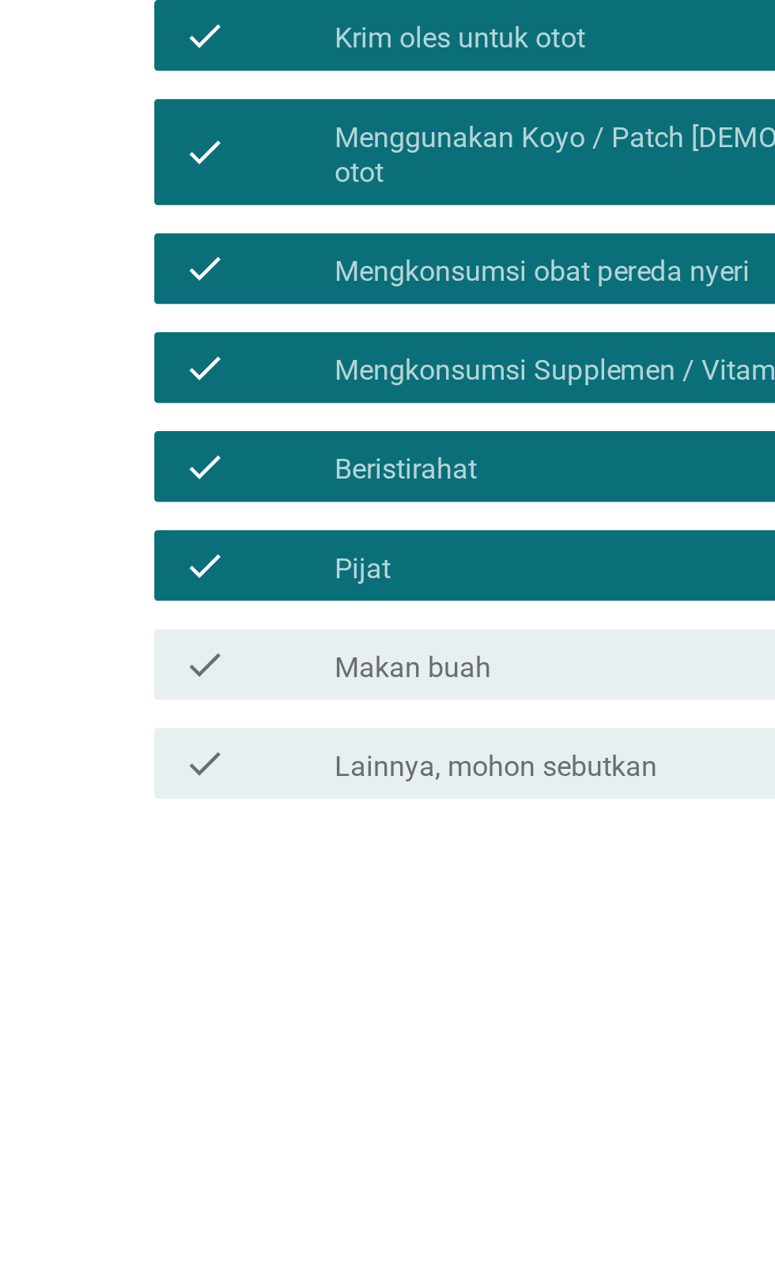
click at [312, 808] on label "Makan buah" at bounding box center [292, 801] width 70 height 16
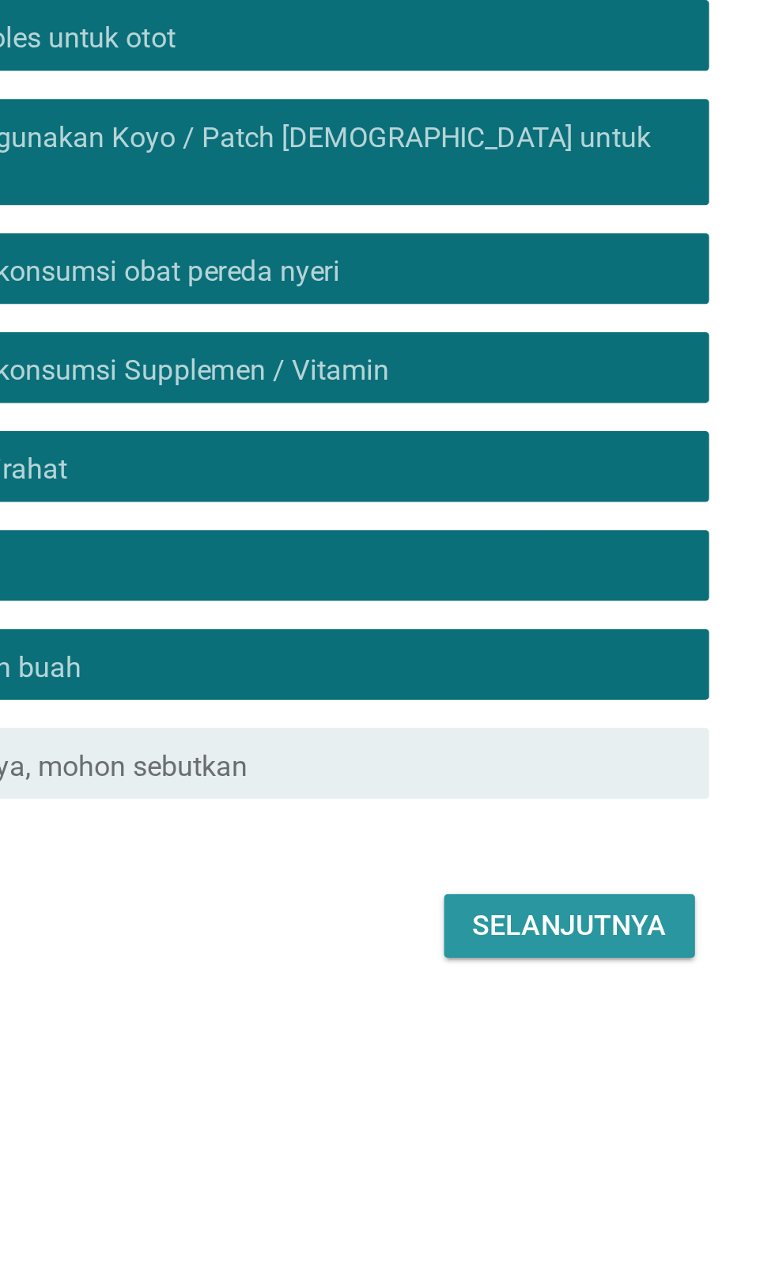
click at [533, 925] on div "Selanjutnya" at bounding box center [545, 915] width 87 height 19
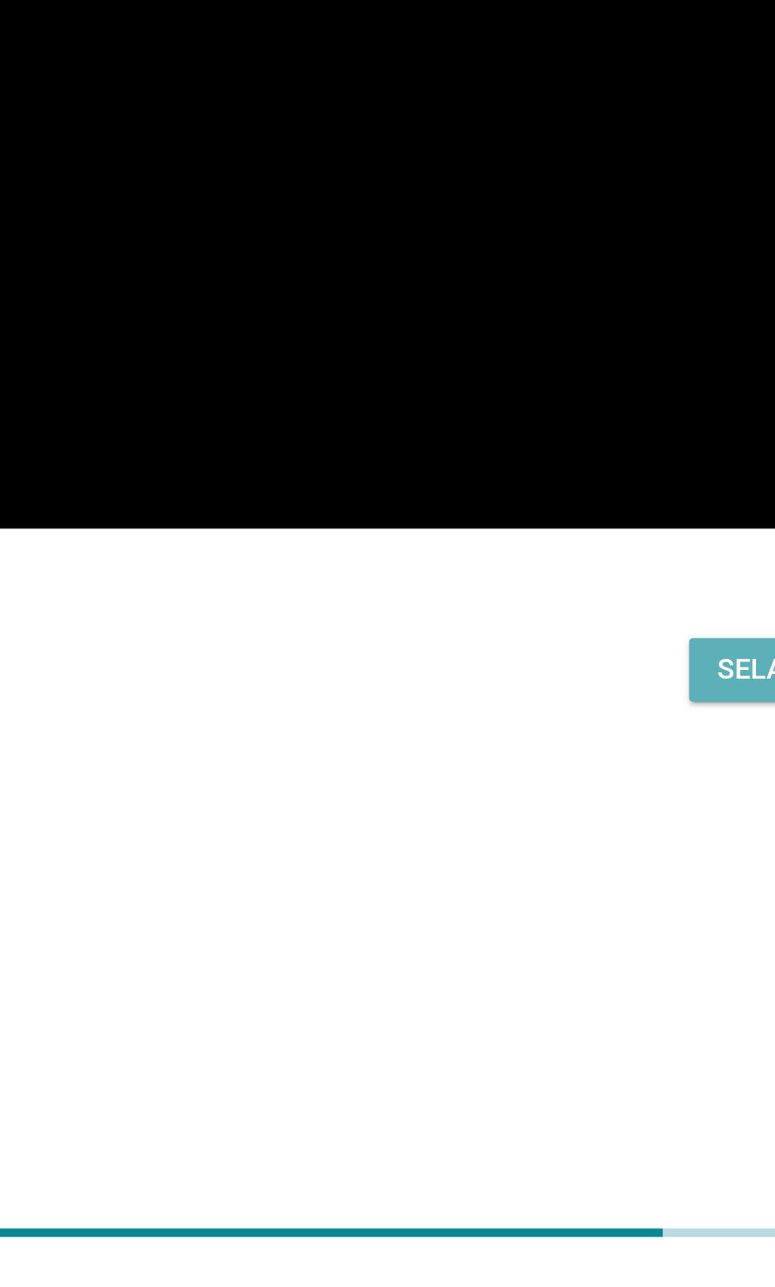
click at [502, 1025] on div "Selanjutnya" at bounding box center [545, 1015] width 87 height 19
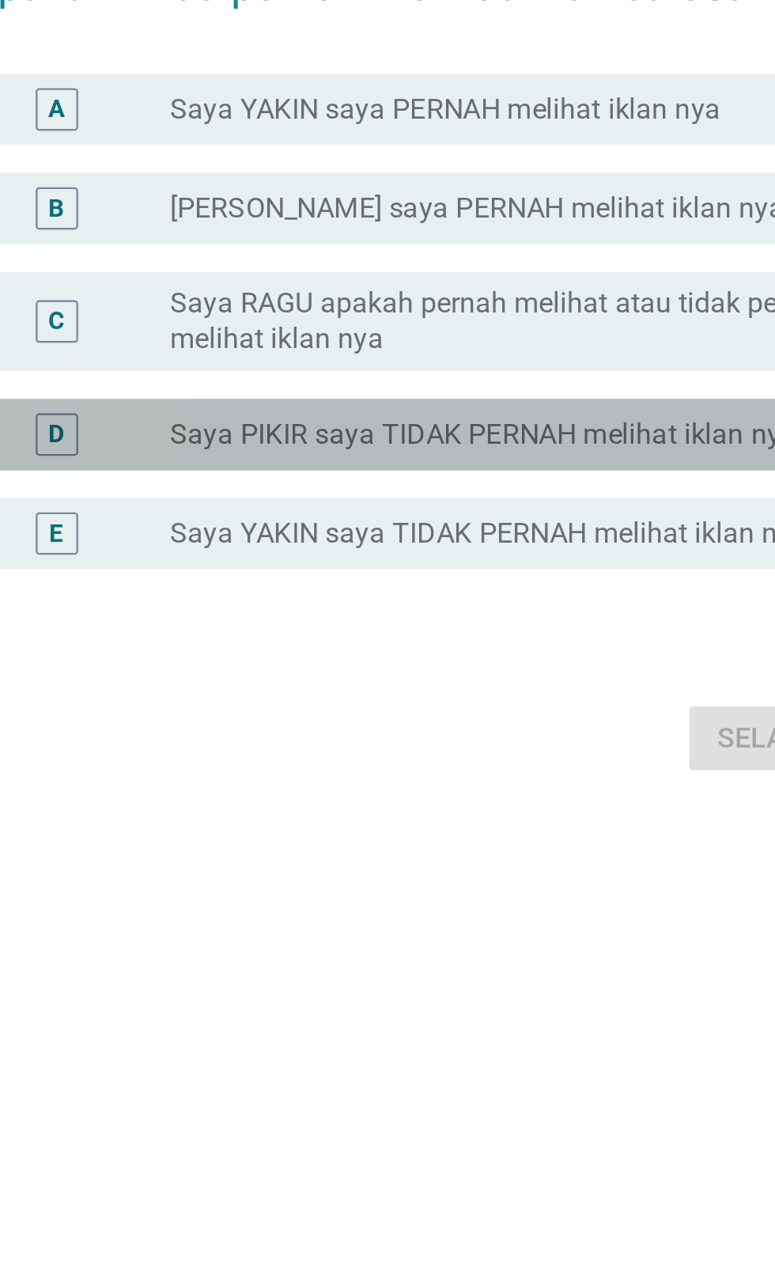
click at [373, 690] on label "Saya PIKIR saya TIDAK PERNAH melihat iklan nya" at bounding box center [397, 682] width 281 height 16
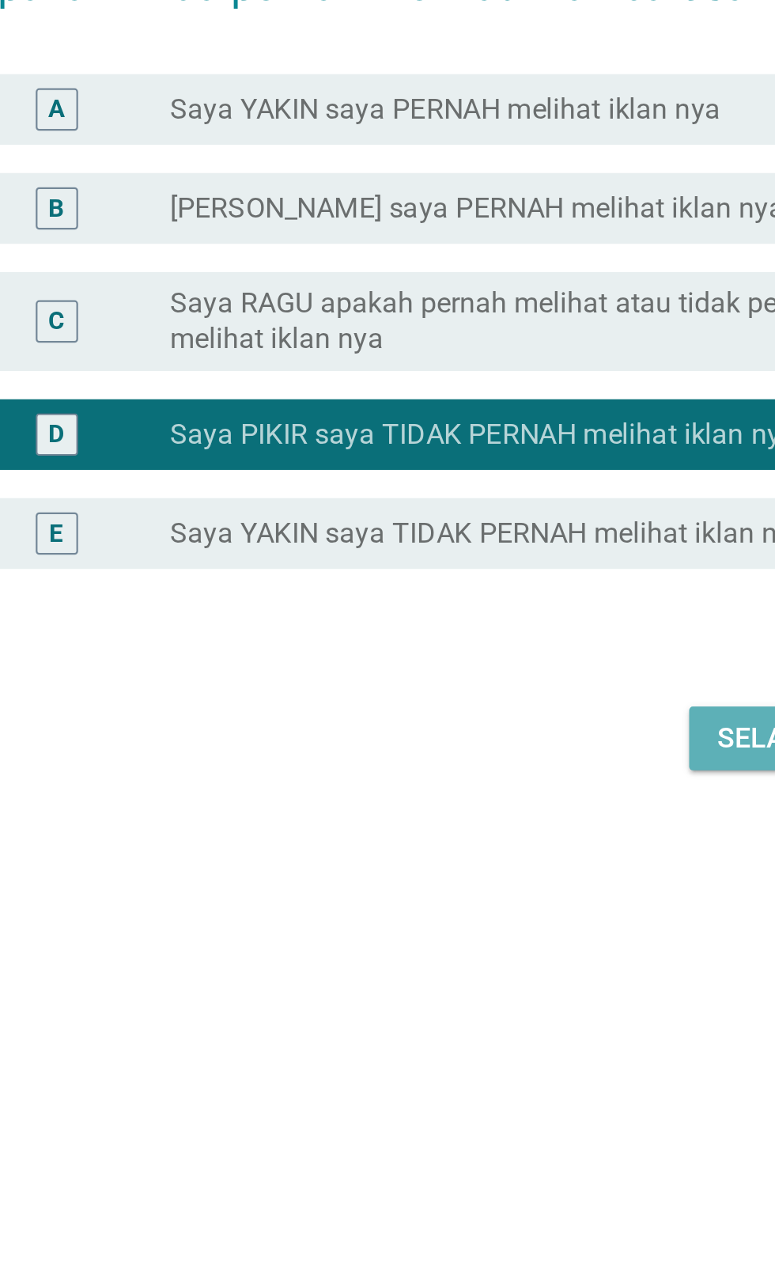
click at [497, 832] on button "Selanjutnya" at bounding box center [546, 818] width 112 height 28
